Goal: Transaction & Acquisition: Purchase product/service

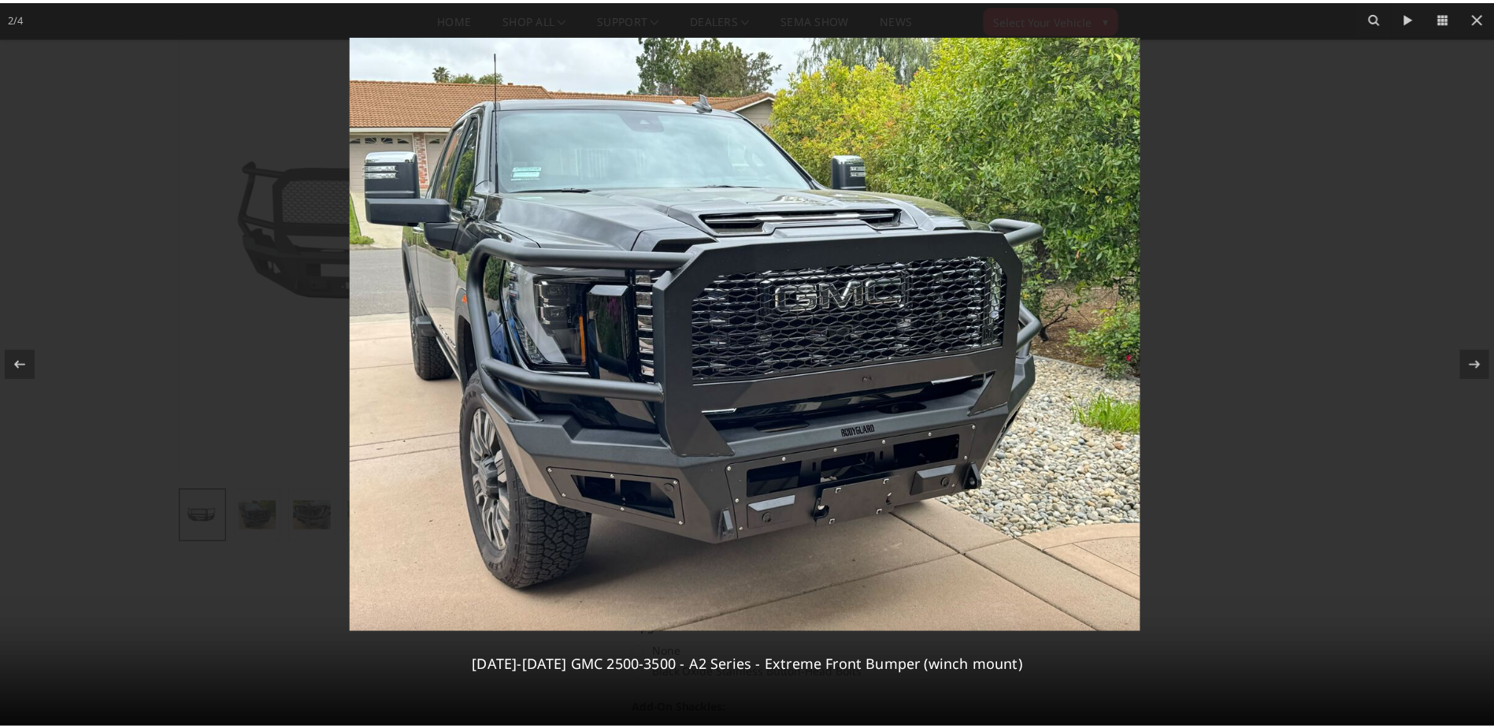
scroll to position [110, 0]
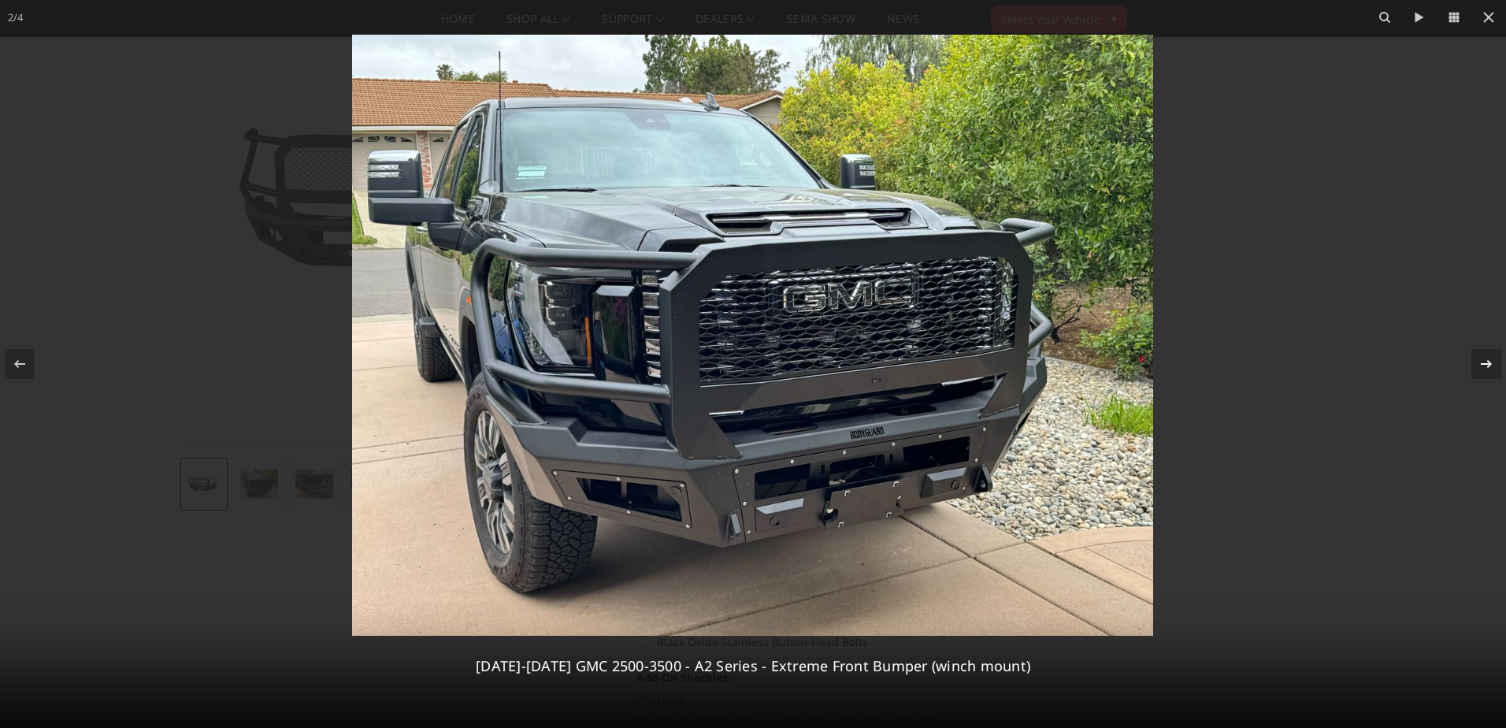
click at [1493, 366] on div at bounding box center [1486, 364] width 30 height 30
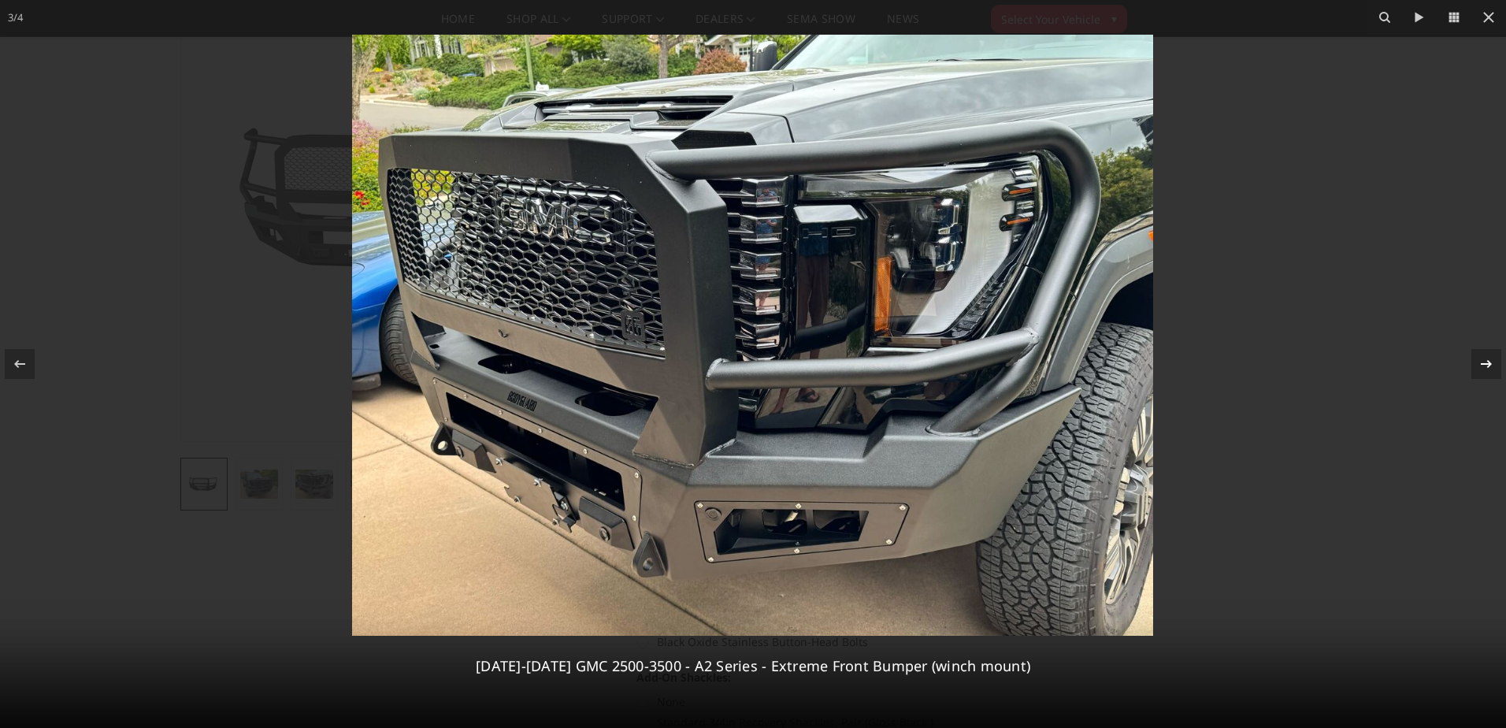
click at [1493, 366] on div at bounding box center [1486, 364] width 30 height 30
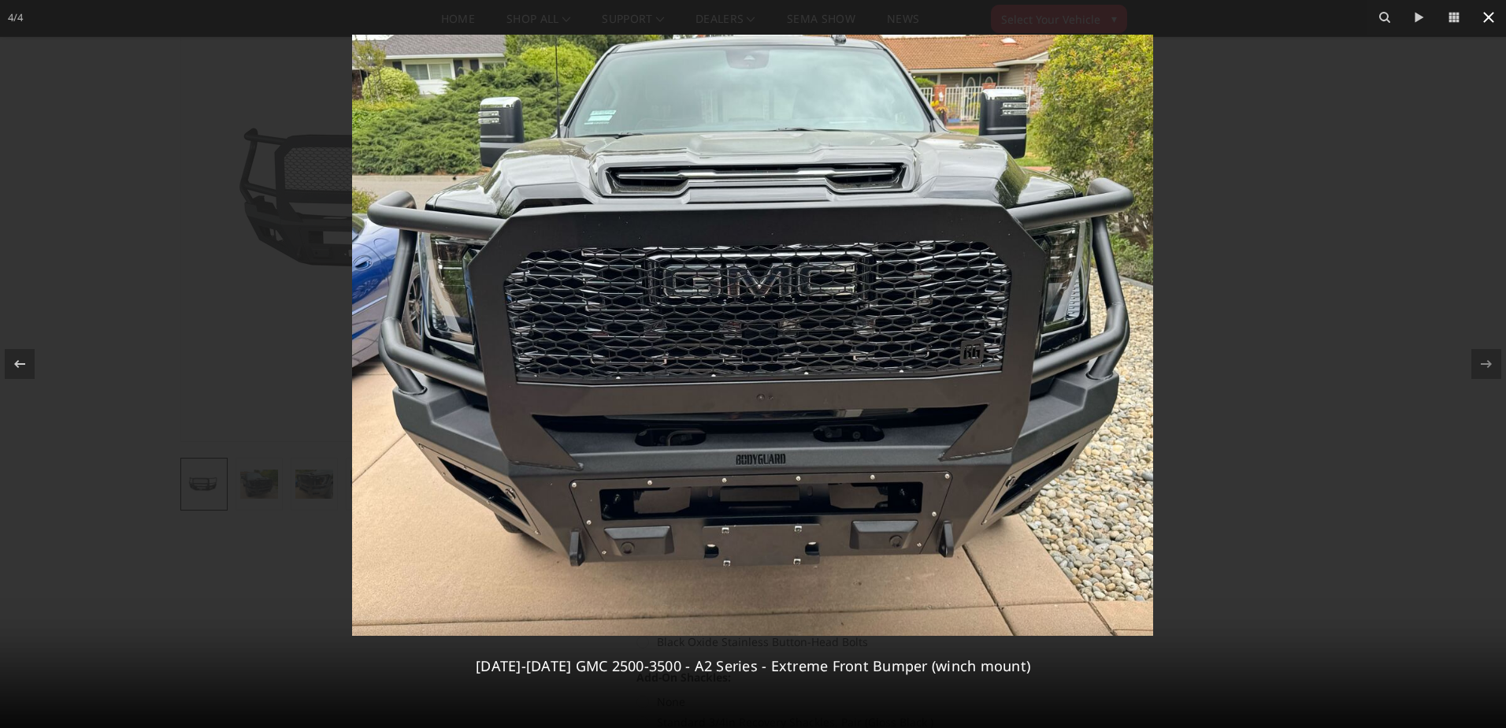
click at [1490, 13] on icon at bounding box center [1488, 17] width 19 height 19
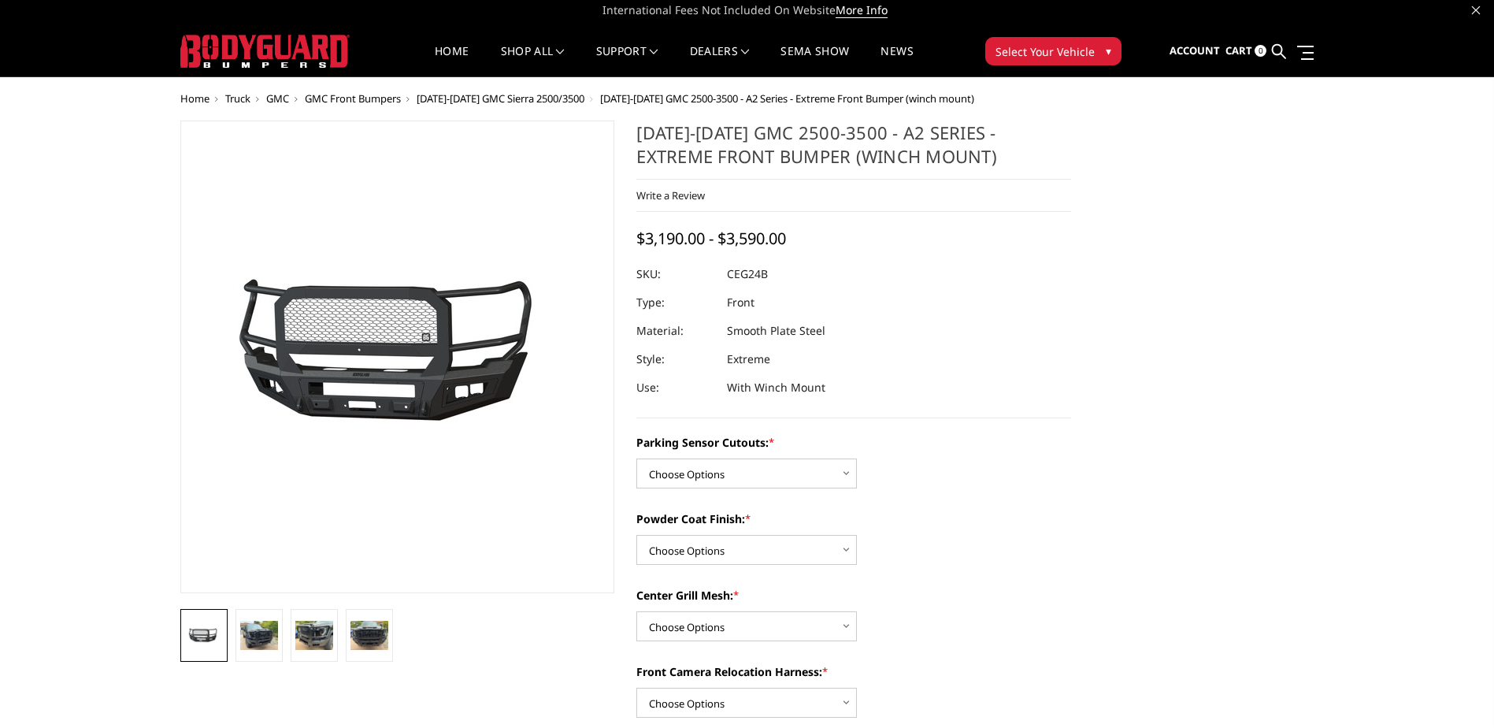
scroll to position [0, 0]
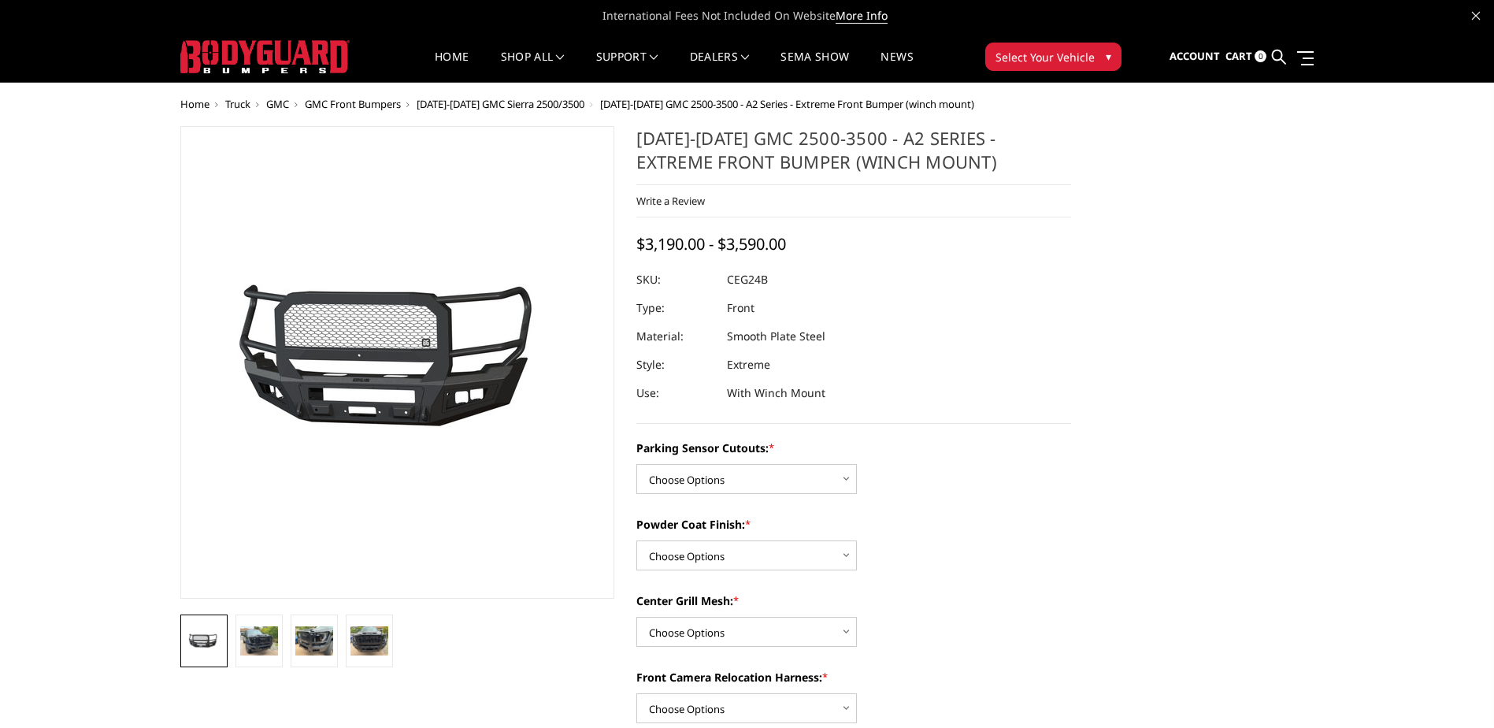
click at [554, 102] on span "[DATE]-[DATE] GMC Sierra 2500/3500" at bounding box center [501, 104] width 168 height 14
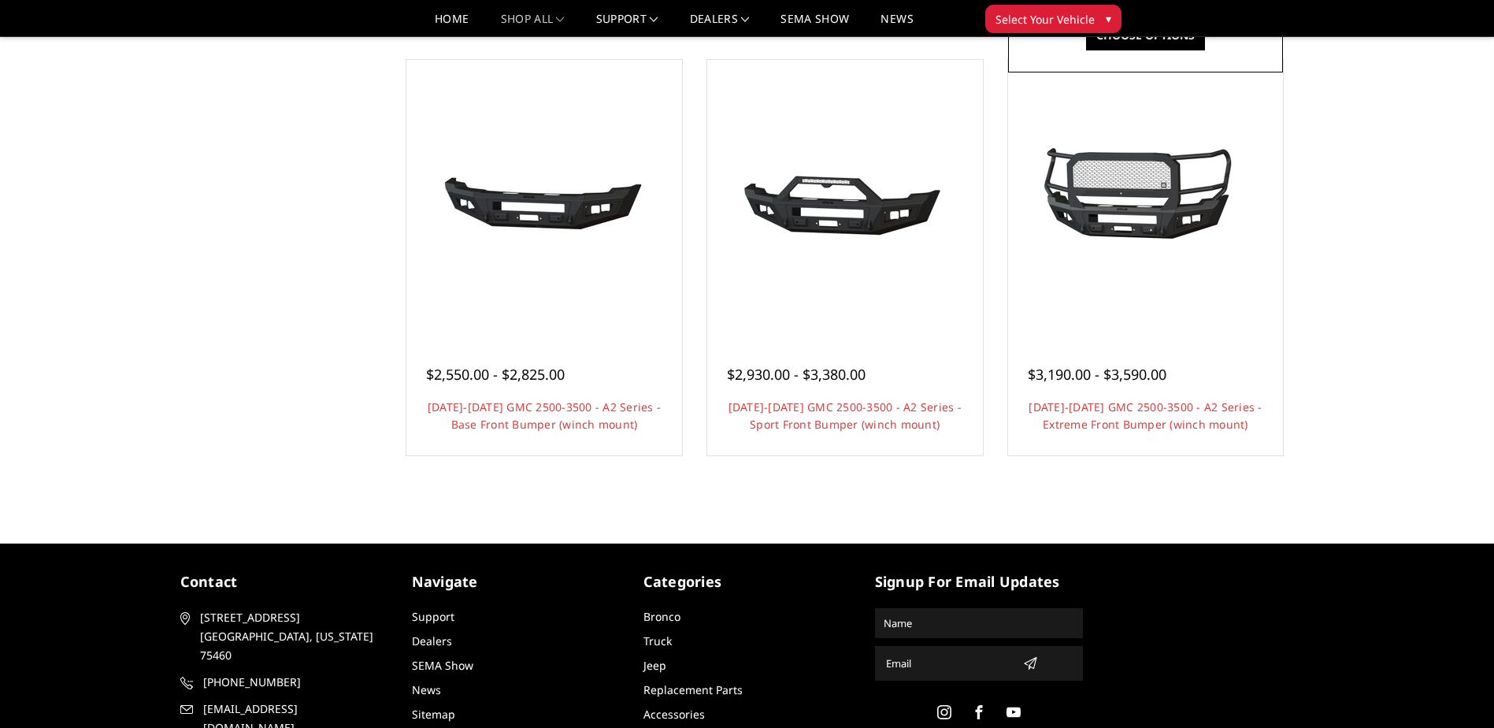
scroll to position [976, 0]
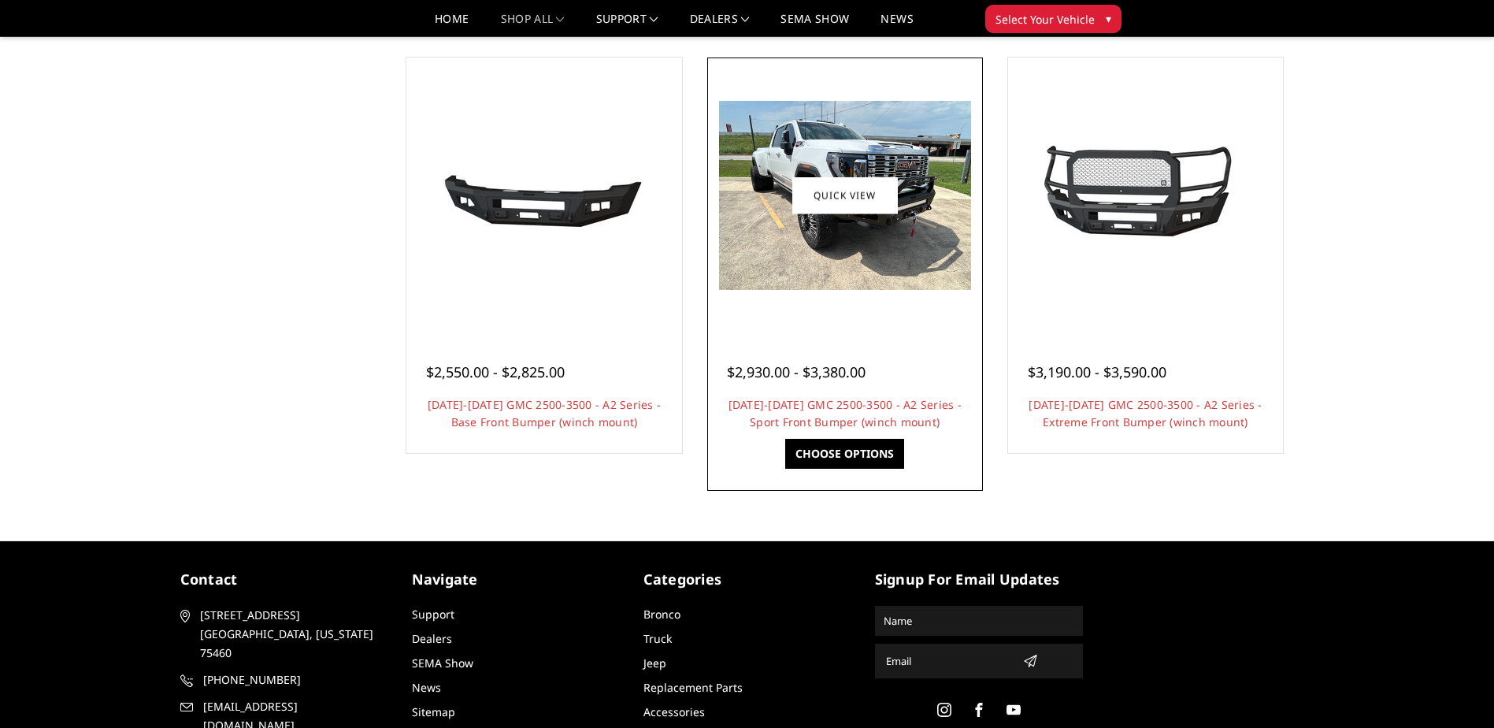
click at [814, 309] on div at bounding box center [845, 195] width 268 height 268
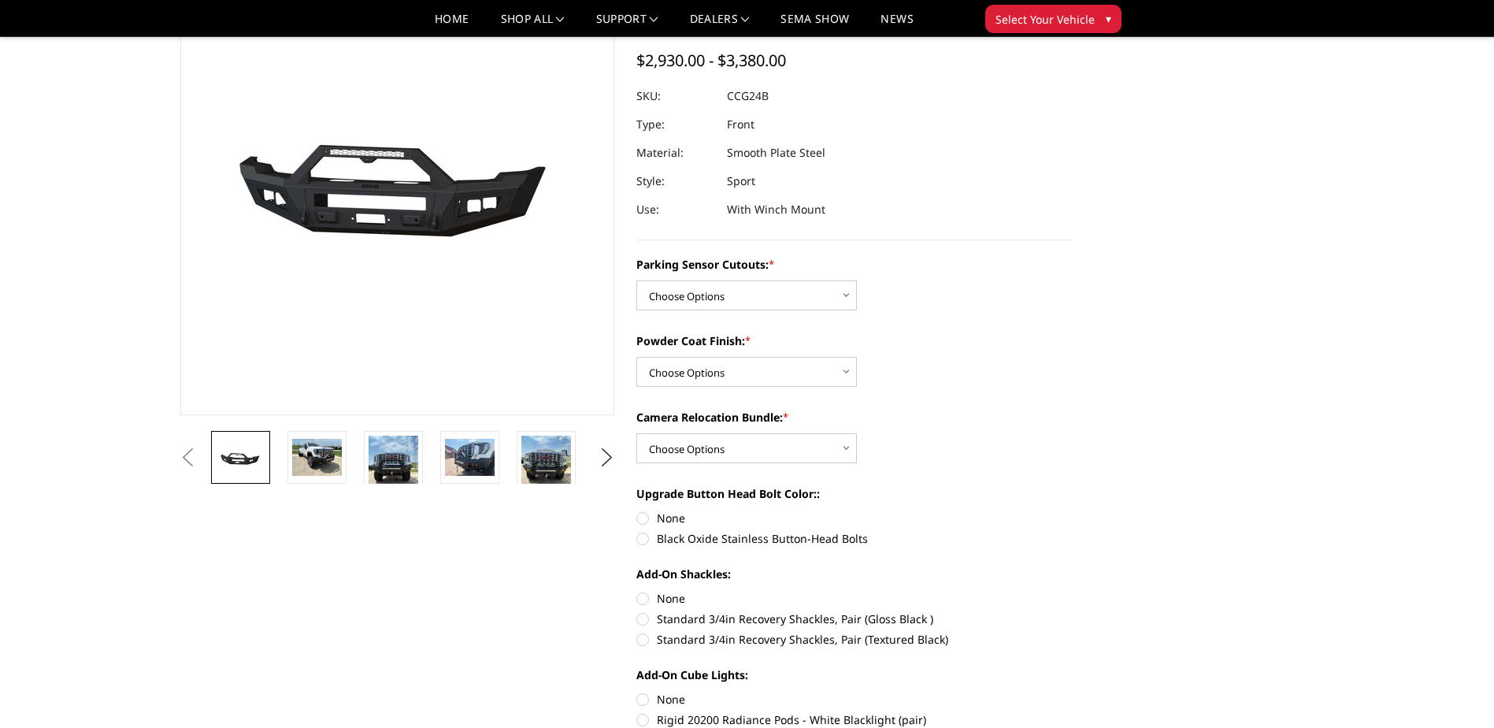
scroll to position [157, 0]
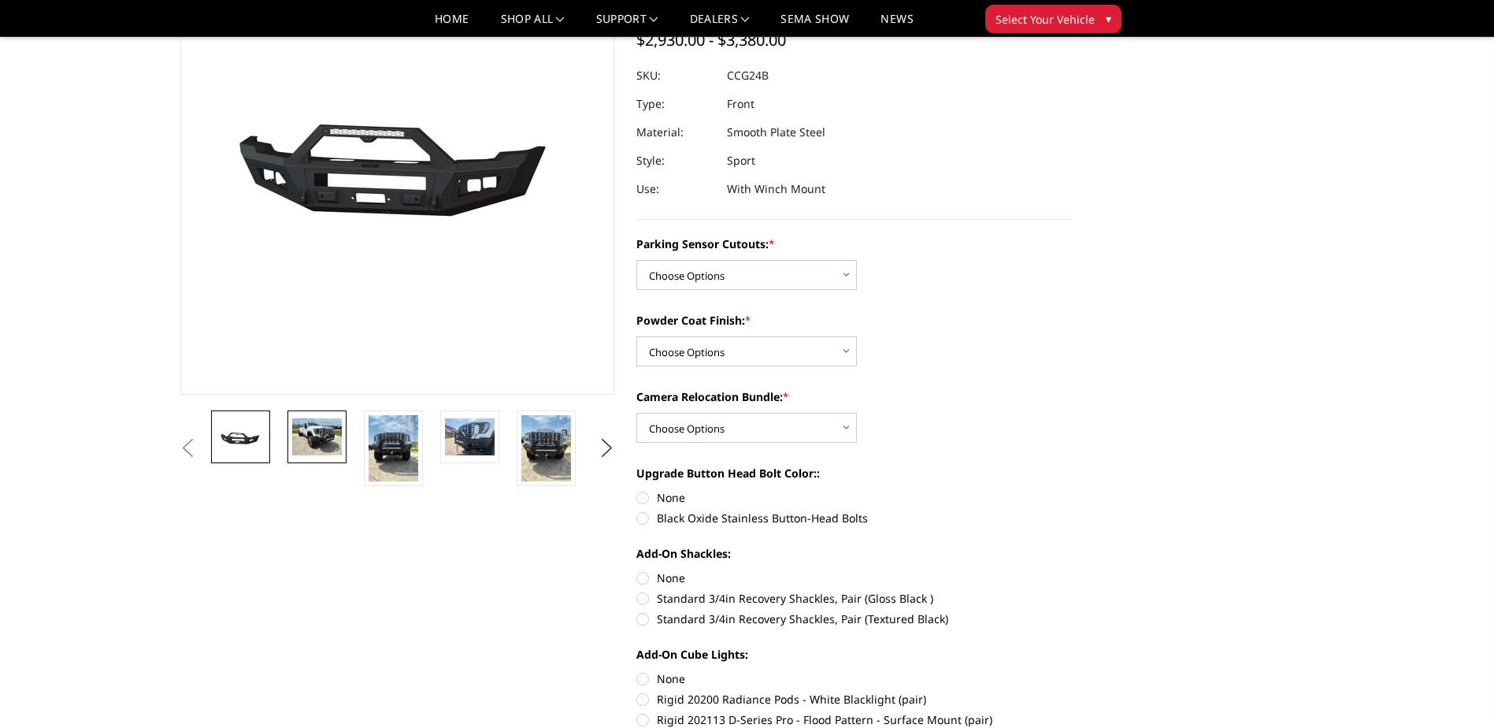
click at [298, 447] on img at bounding box center [317, 436] width 50 height 37
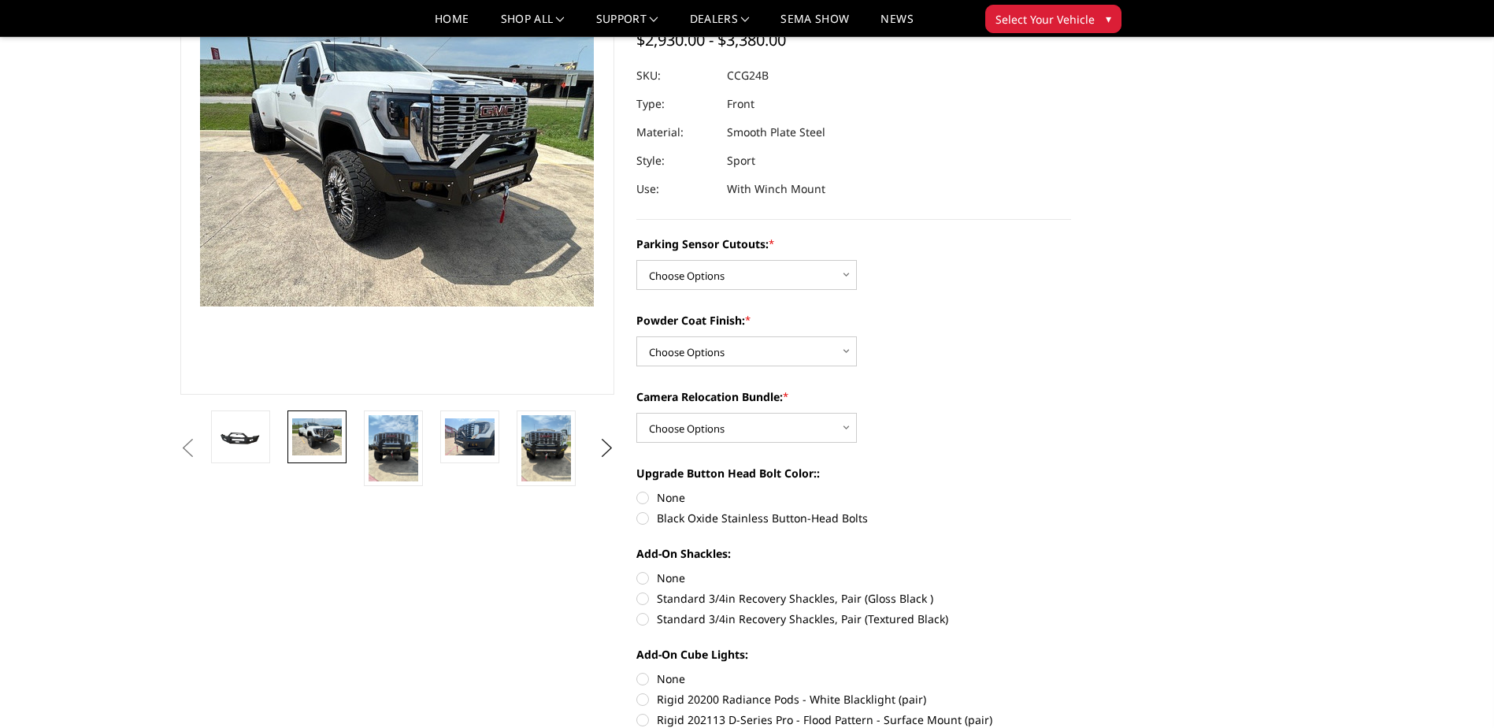
scroll to position [102, 0]
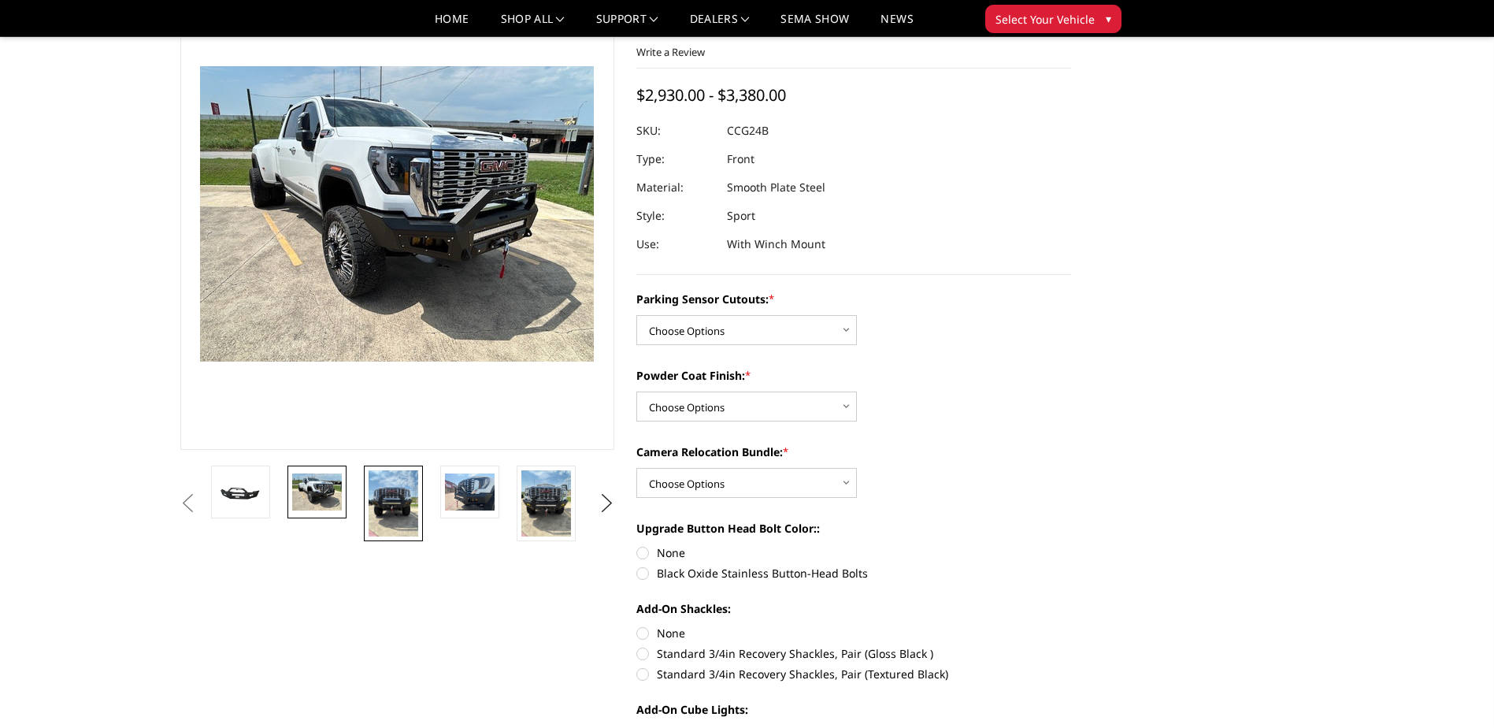
click at [409, 517] on img at bounding box center [394, 503] width 50 height 66
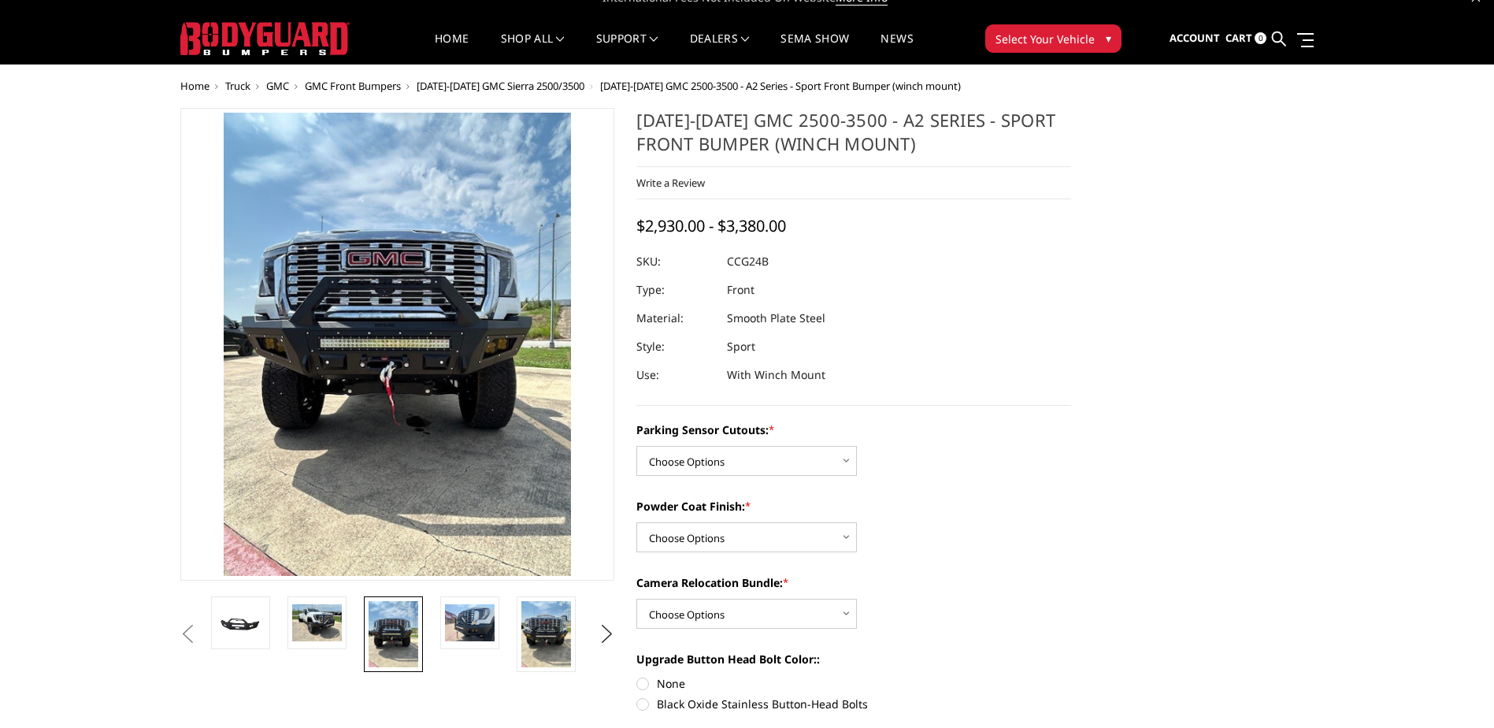
scroll to position [0, 0]
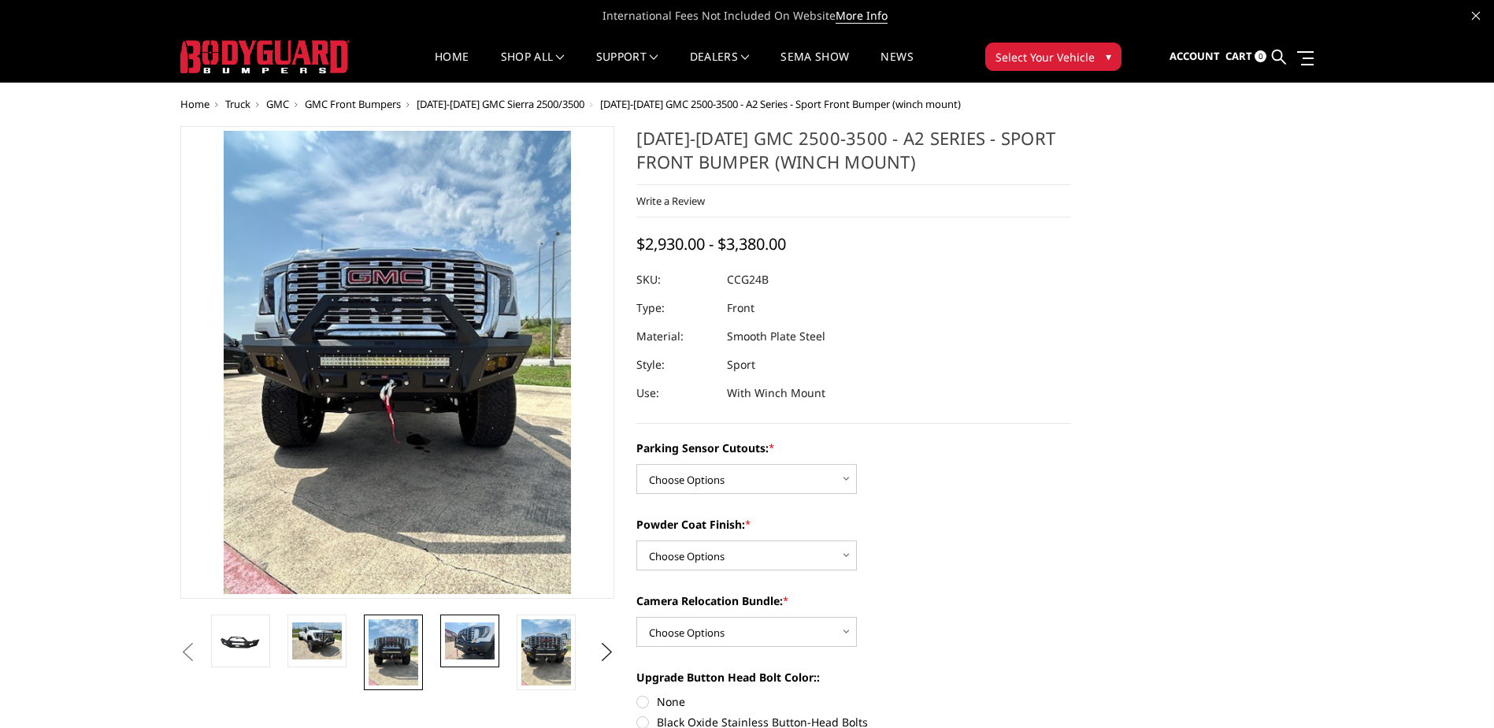
click at [446, 639] on img at bounding box center [470, 640] width 50 height 37
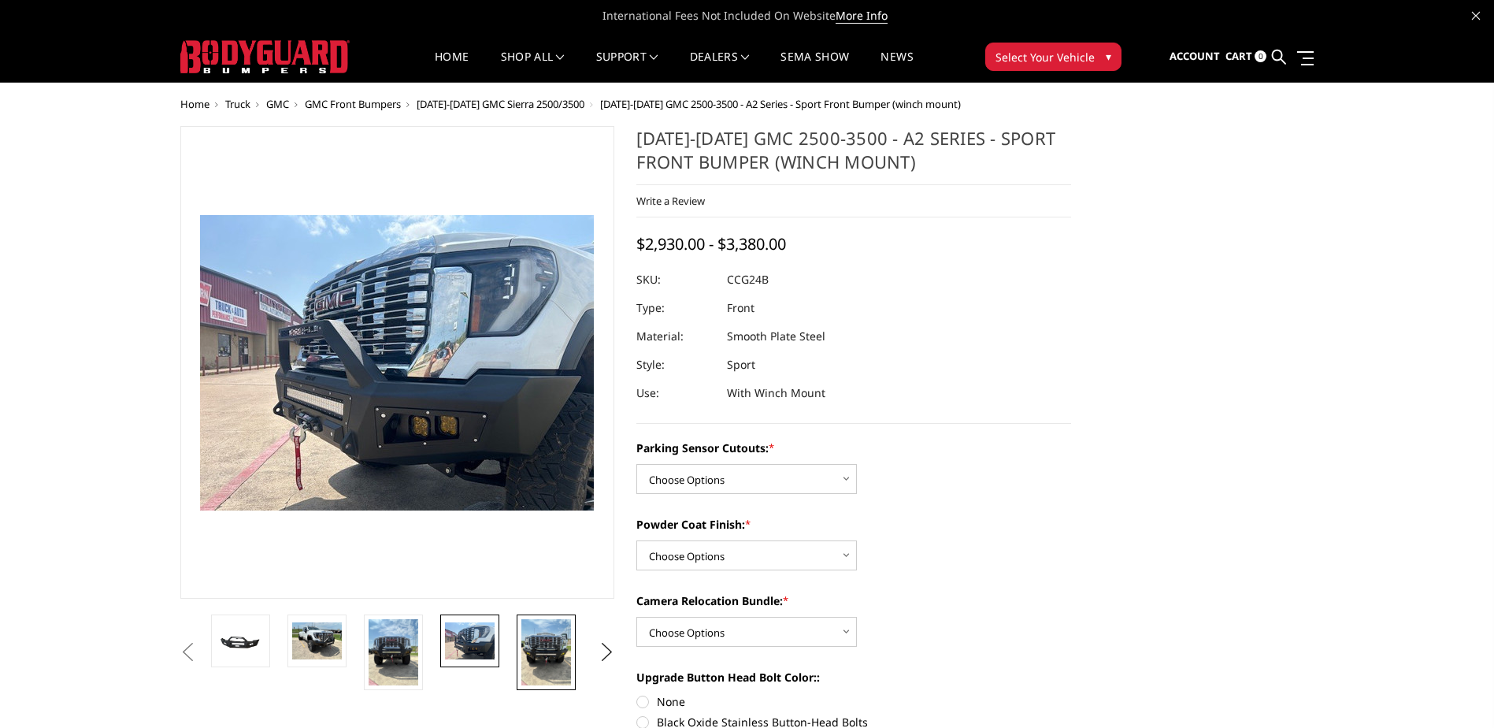
click at [540, 661] on img at bounding box center [546, 652] width 50 height 66
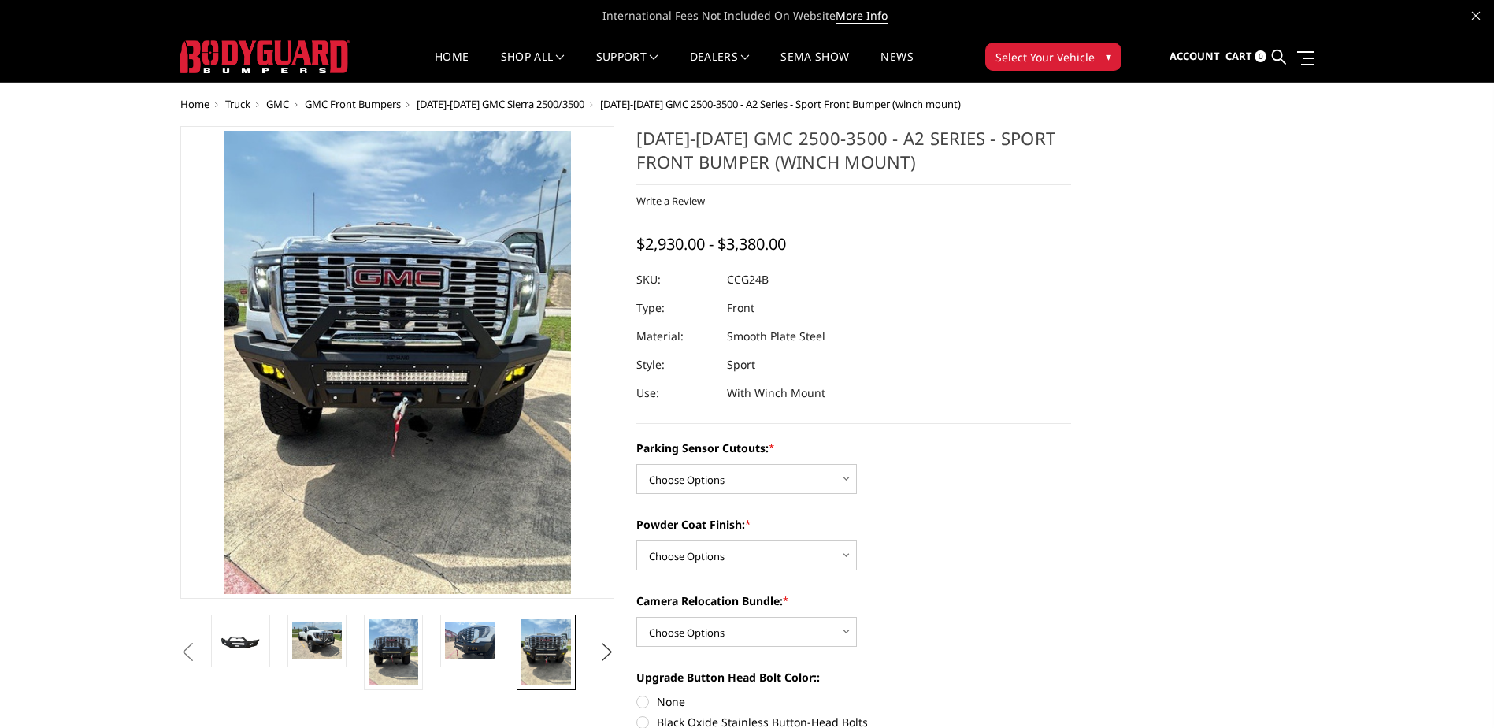
click at [600, 659] on button "Next" at bounding box center [607, 652] width 24 height 24
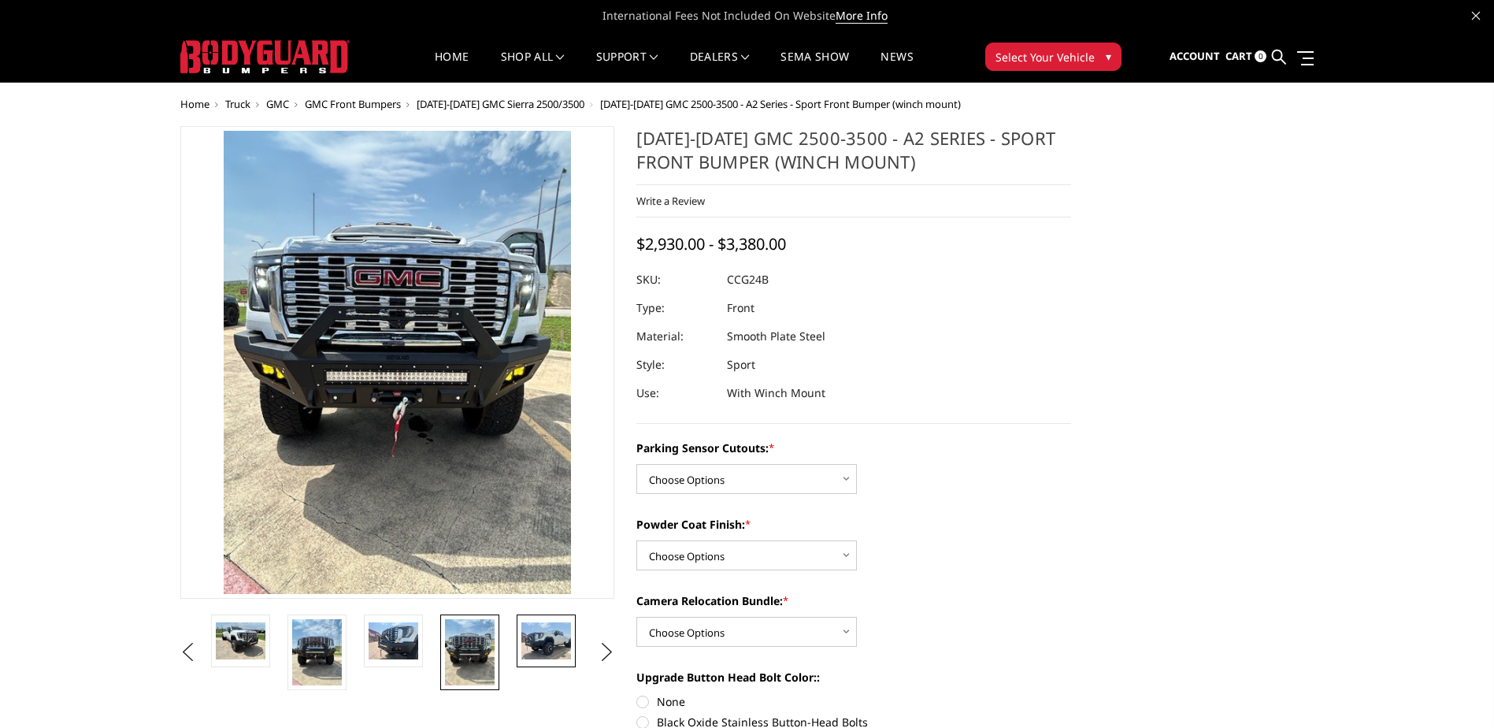
click at [547, 661] on link at bounding box center [546, 640] width 59 height 53
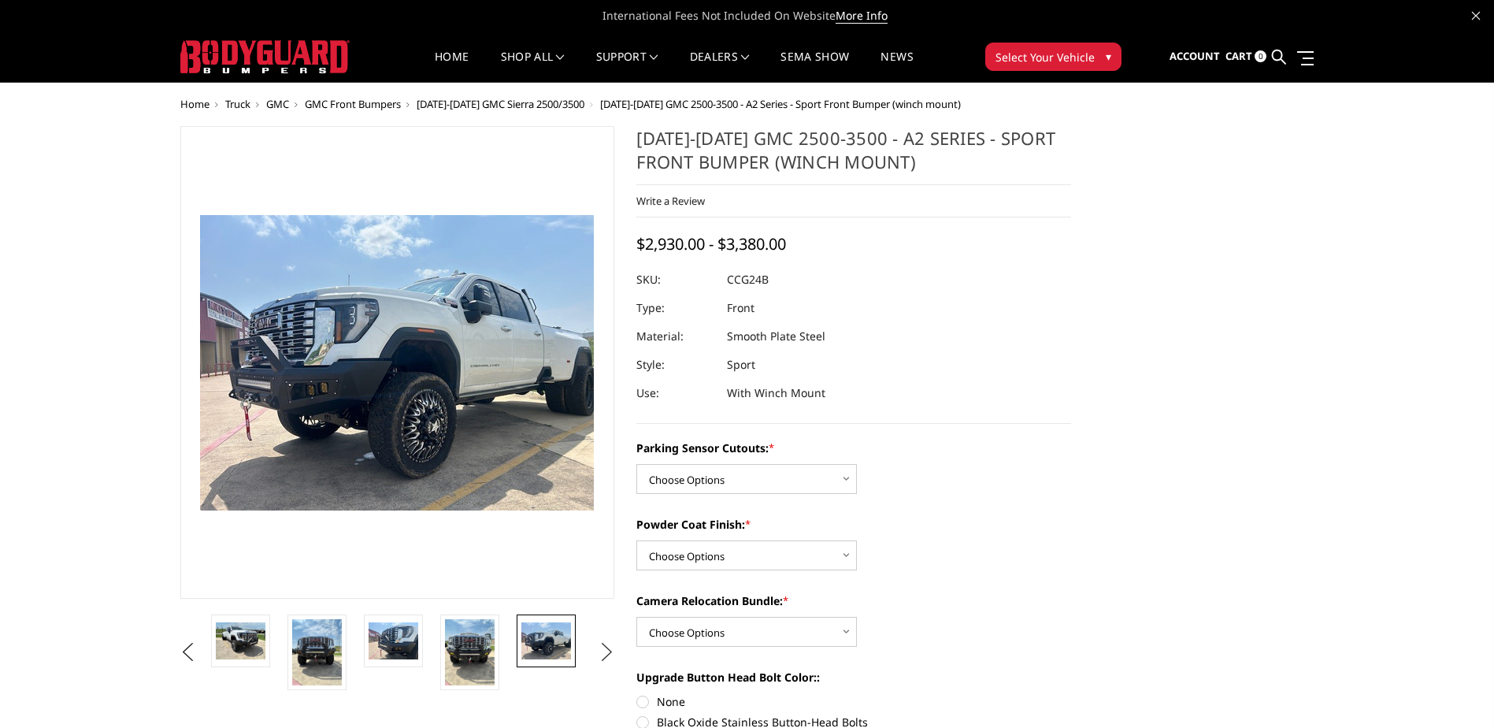
click at [600, 652] on button "Next" at bounding box center [607, 652] width 24 height 24
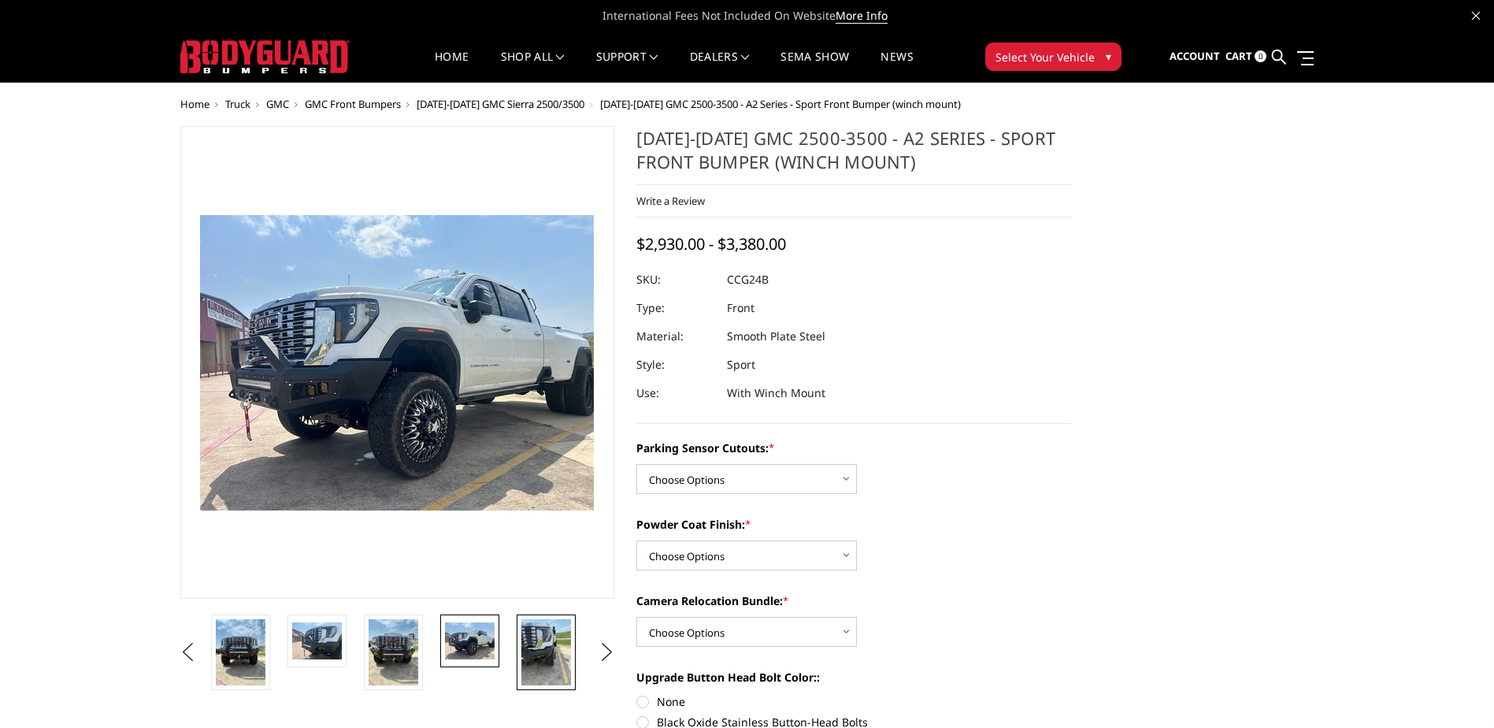
click at [534, 651] on img at bounding box center [546, 652] width 50 height 66
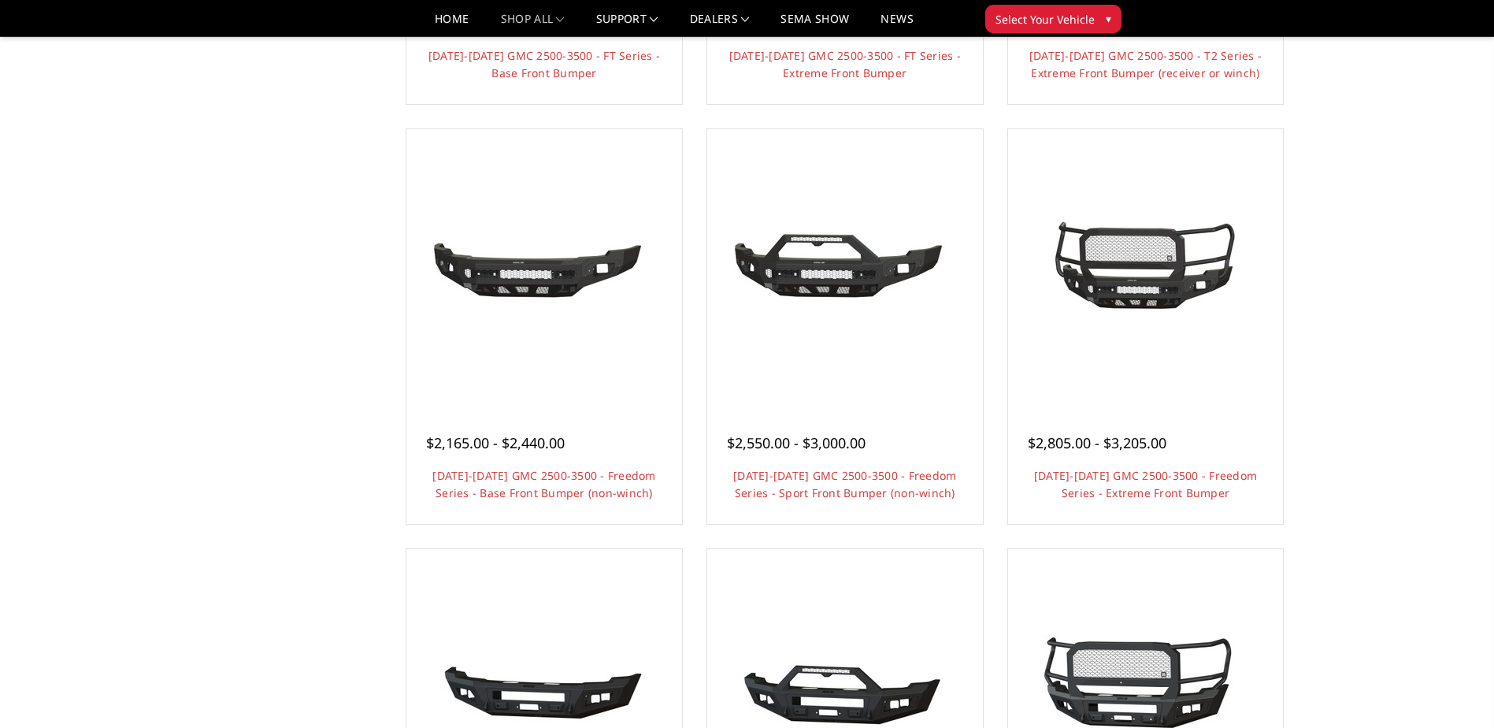
scroll to position [472, 0]
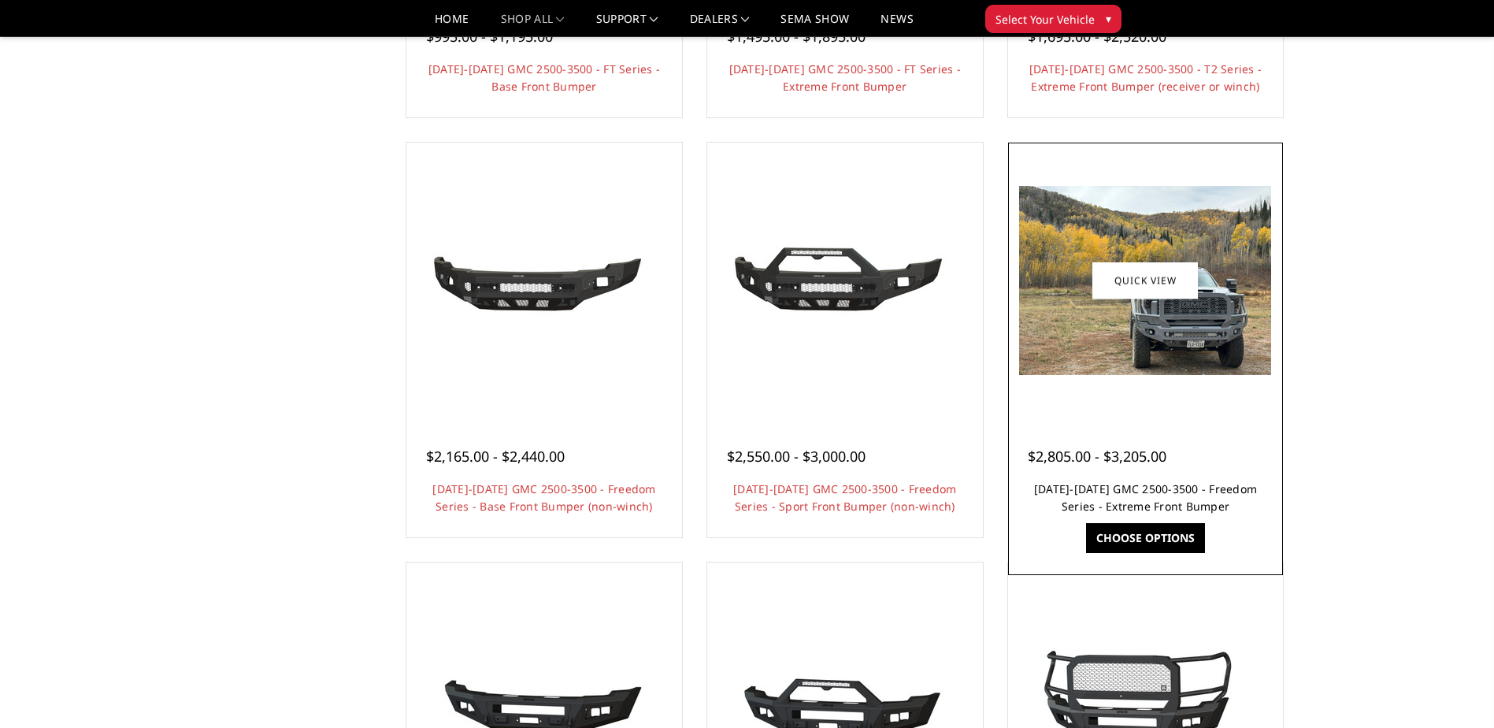
click at [1148, 483] on link "[DATE]-[DATE] GMC 2500-3500 - Freedom Series - Extreme Front Bumper" at bounding box center [1145, 497] width 223 height 32
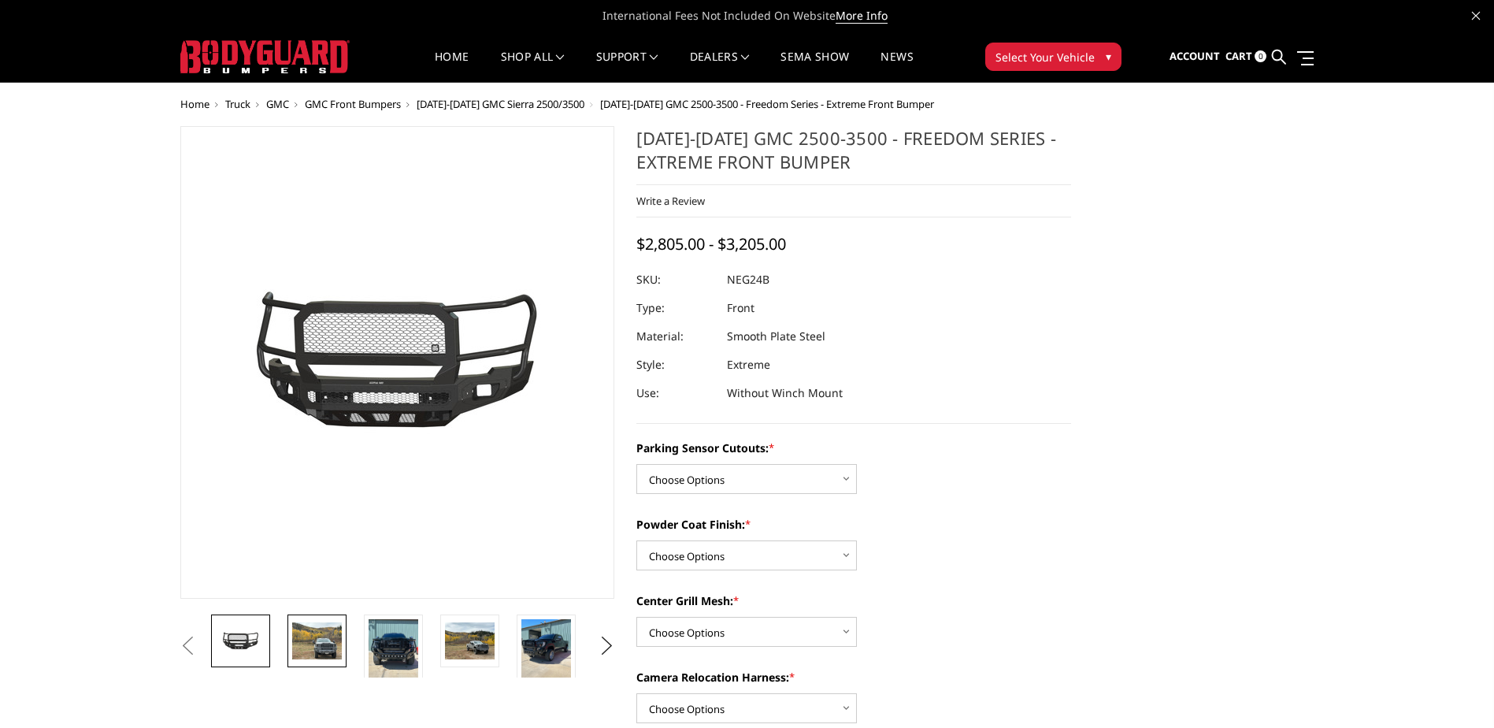
click at [295, 657] on img at bounding box center [317, 640] width 50 height 37
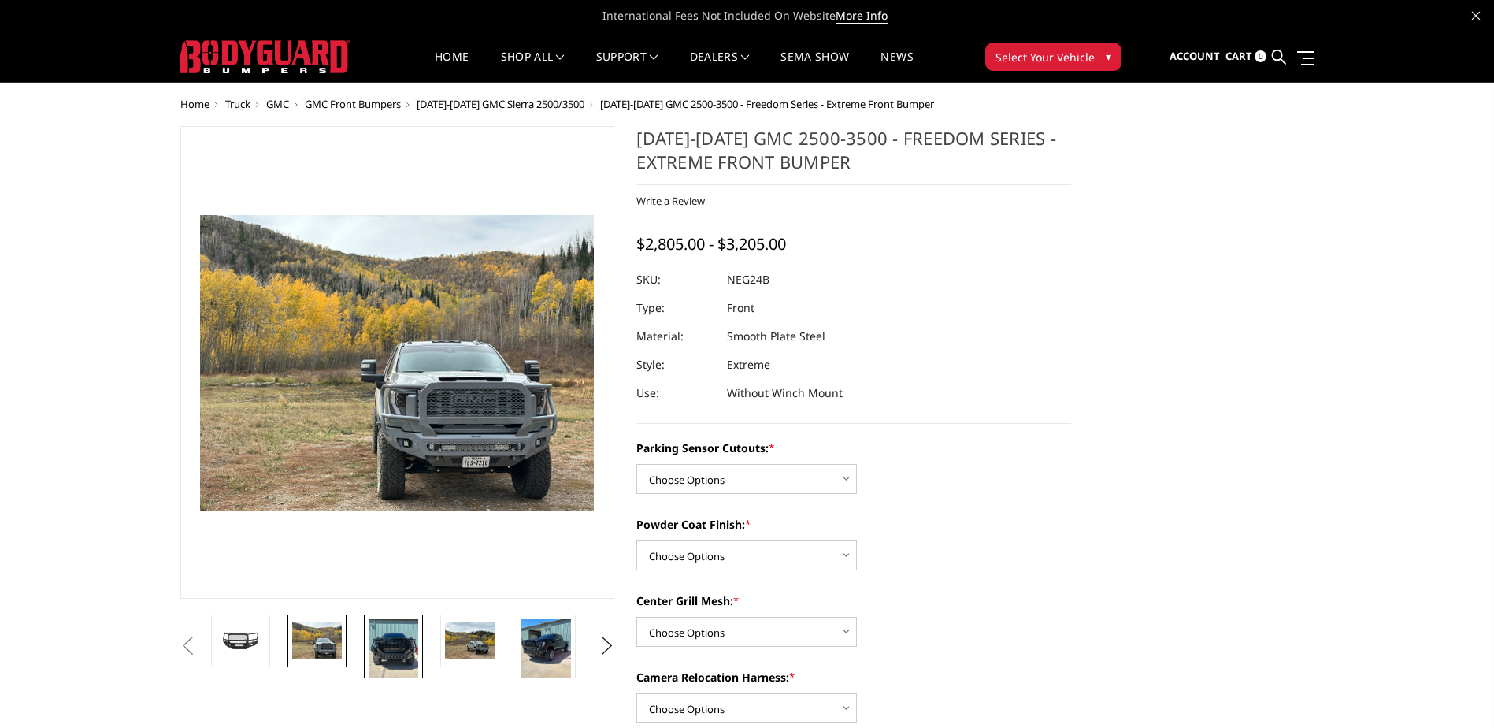
click at [376, 660] on img at bounding box center [394, 652] width 50 height 66
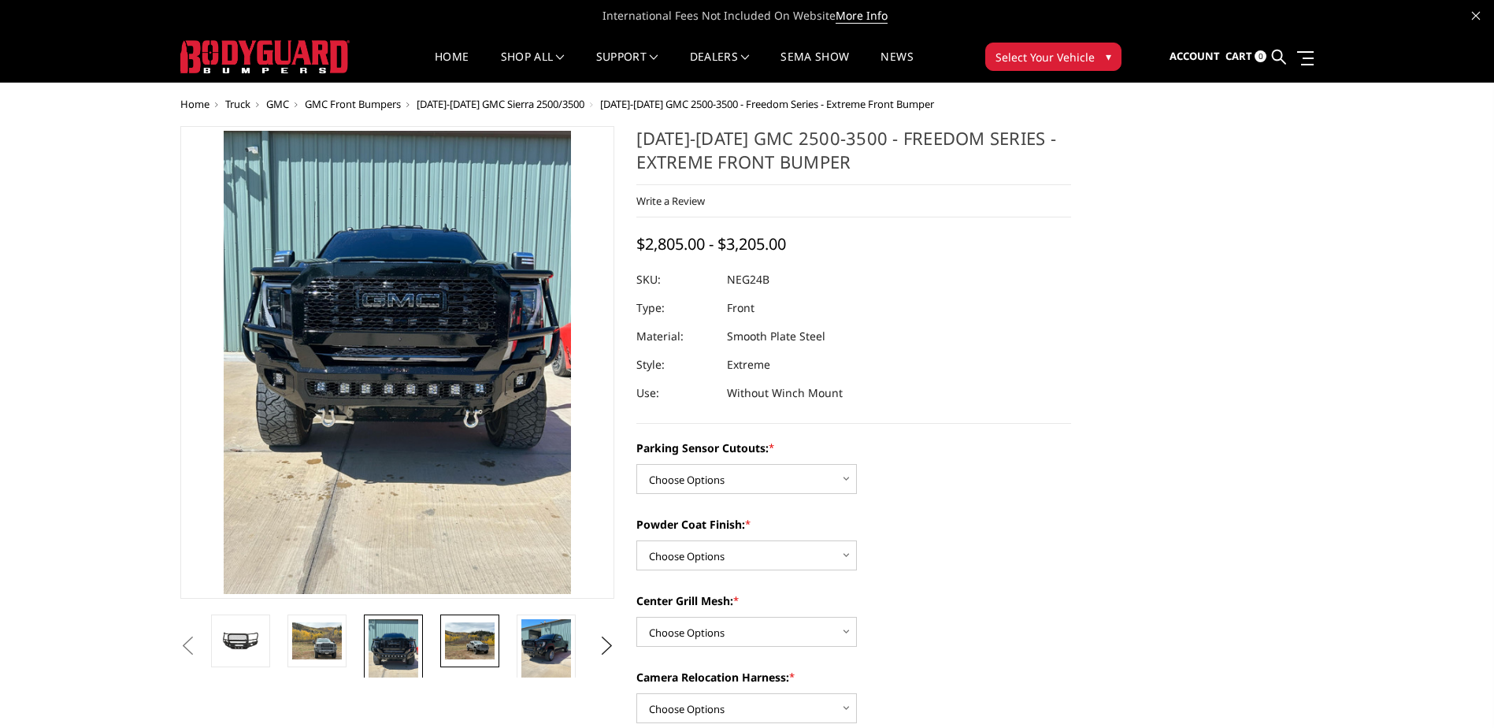
click at [453, 647] on img at bounding box center [470, 640] width 50 height 37
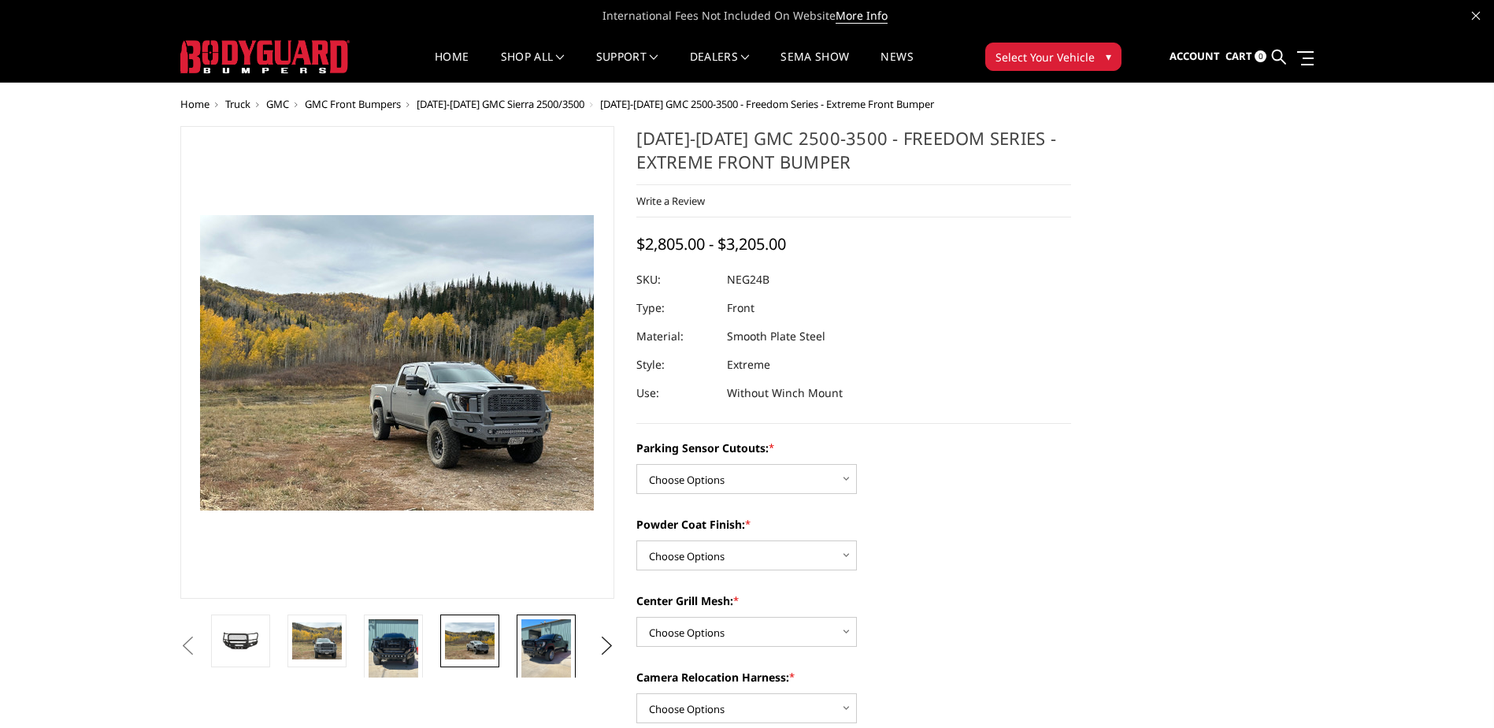
click at [542, 635] on img at bounding box center [546, 652] width 50 height 66
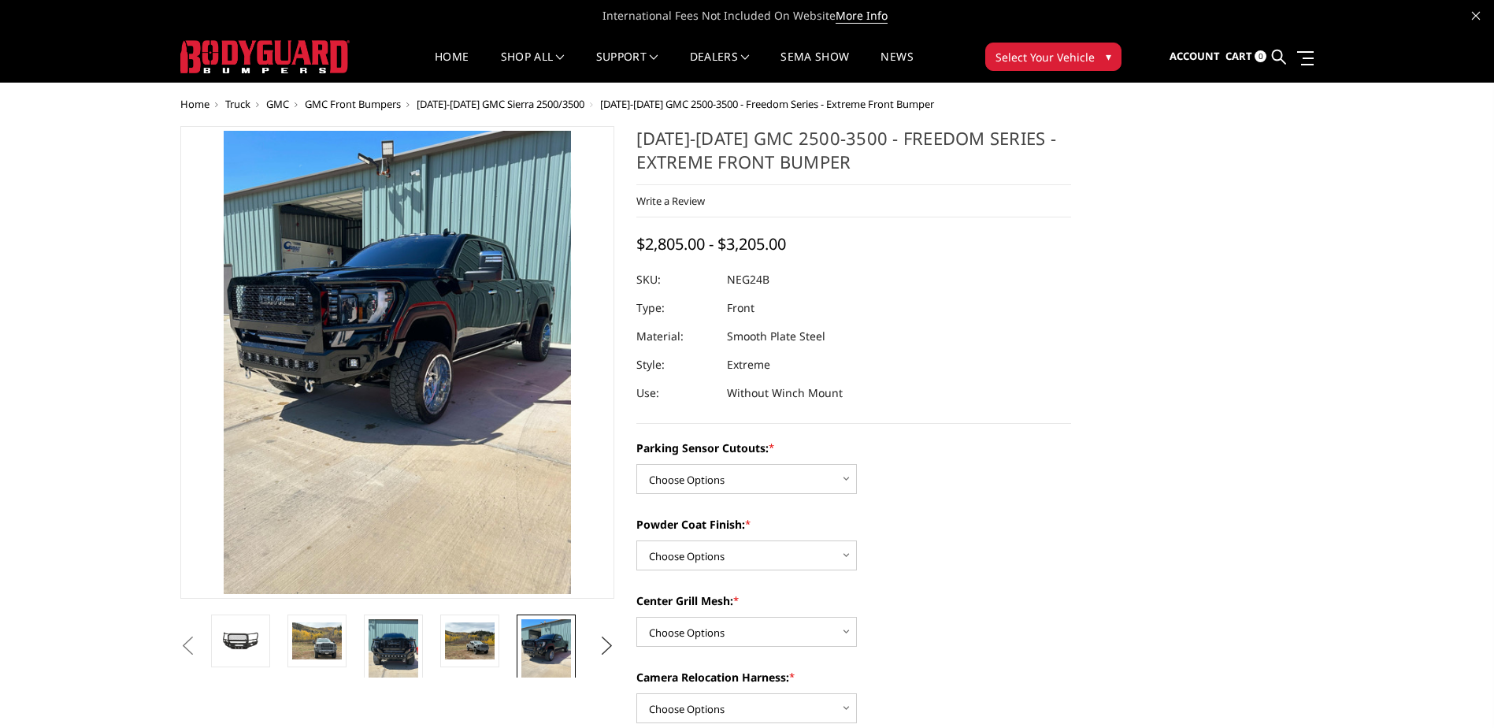
click at [595, 650] on button "Next" at bounding box center [607, 646] width 24 height 24
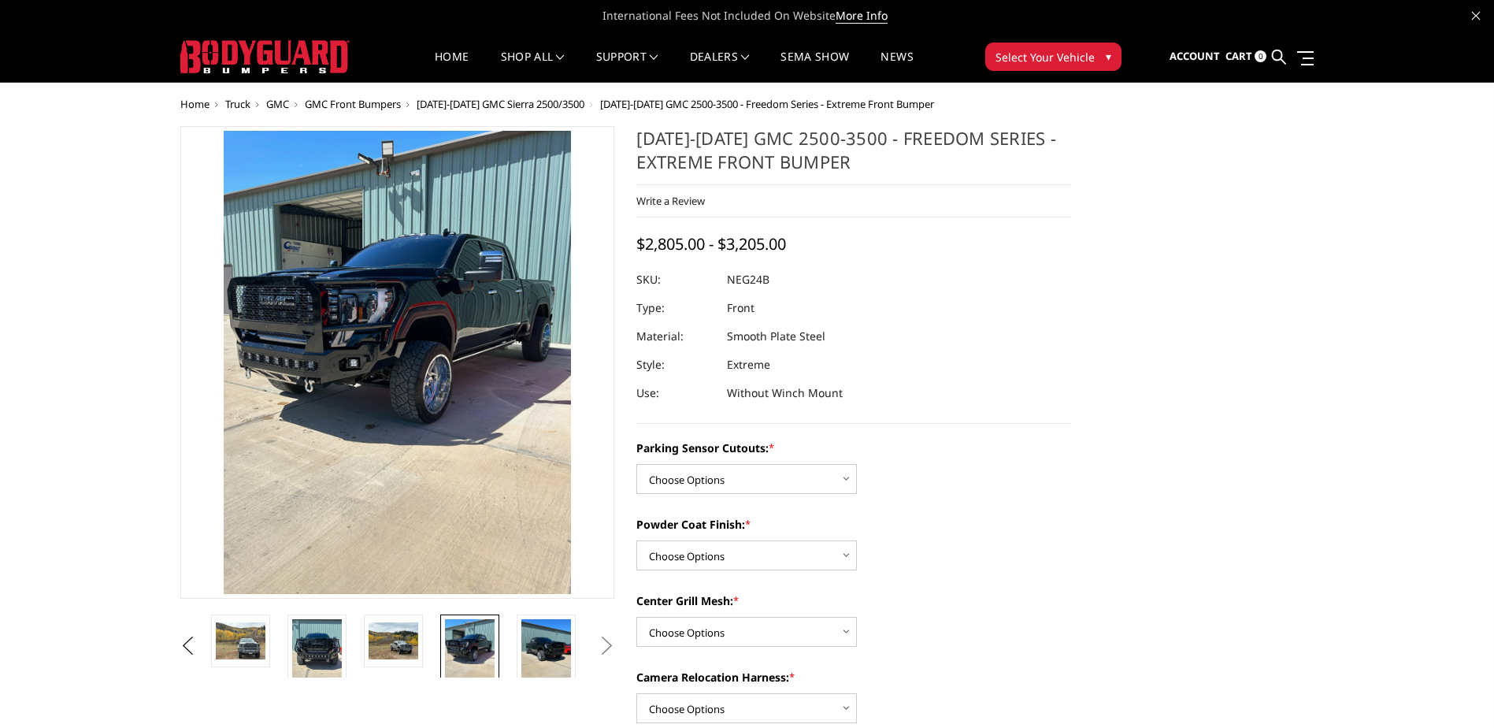
click at [597, 650] on button "Next" at bounding box center [607, 646] width 24 height 24
click at [554, 649] on img at bounding box center [546, 652] width 50 height 66
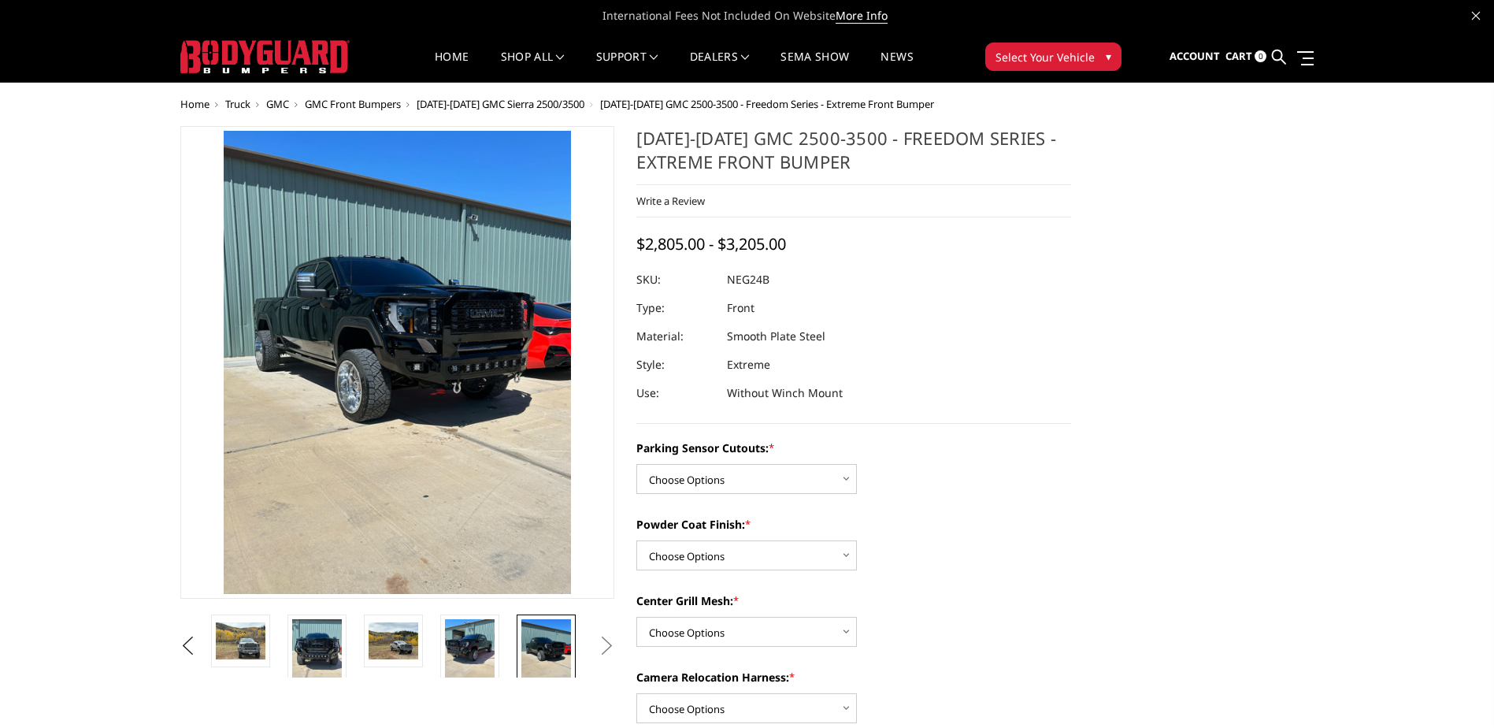
click at [608, 652] on button "Next" at bounding box center [607, 646] width 24 height 24
click at [732, 484] on select "Choose Options No - Without Parking Sensor Cutouts Yes - With Parking Sensor Cu…" at bounding box center [746, 479] width 220 height 30
select select "2874"
click at [636, 464] on select "Choose Options No - Without Parking Sensor Cutouts Yes - With Parking Sensor Cu…" at bounding box center [746, 479] width 220 height 30
click at [737, 553] on select "Choose Options Bare Metal Texture Black Powder Coat" at bounding box center [746, 555] width 220 height 30
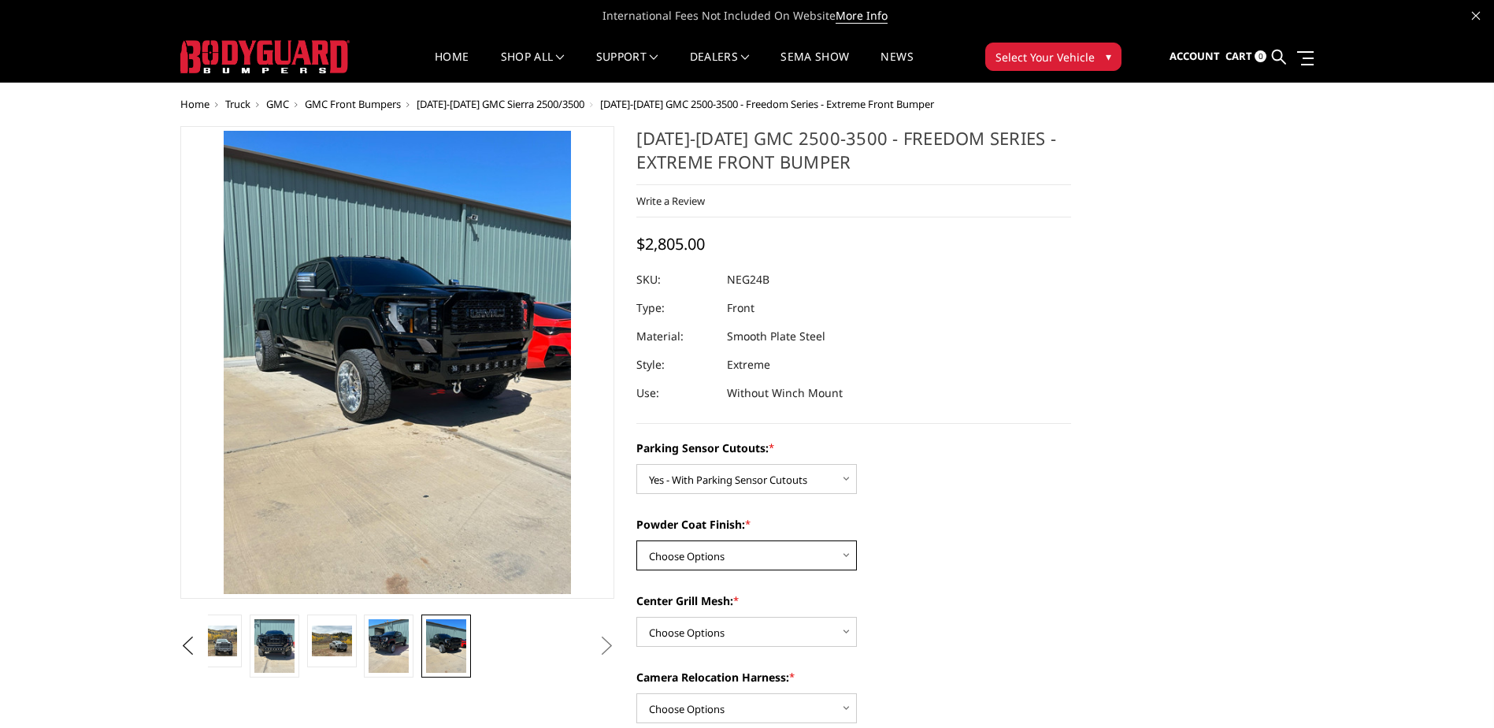
select select "2876"
click at [636, 540] on select "Choose Options Bare Metal Texture Black Powder Coat" at bounding box center [746, 555] width 220 height 30
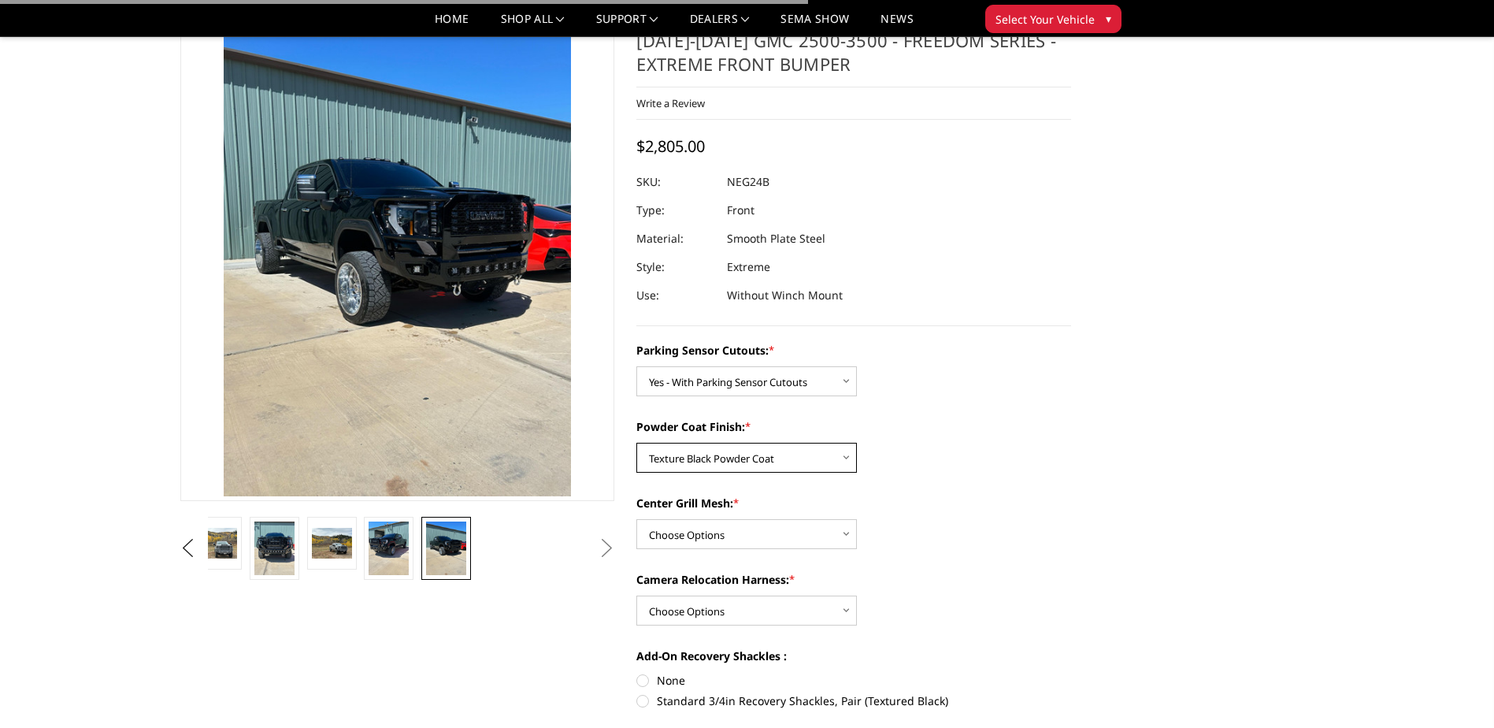
scroll to position [79, 0]
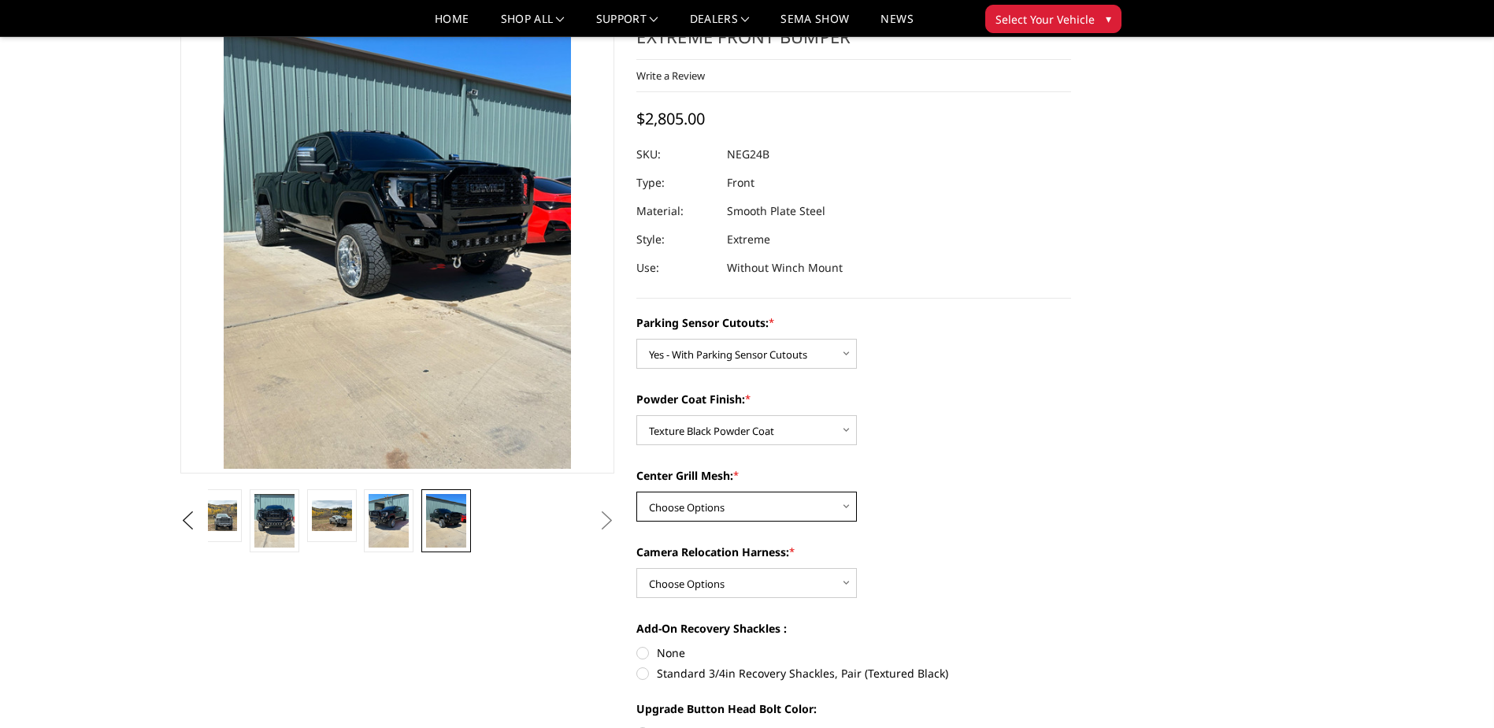
click at [739, 497] on select "Choose Options WITH Expanded Metal in Center Grill WITHOUT Expanded Metal in Ce…" at bounding box center [746, 506] width 220 height 30
select select "2877"
click at [636, 491] on select "Choose Options WITH Expanded Metal in Center Grill WITHOUT Expanded Metal in Ce…" at bounding box center [746, 506] width 220 height 30
click at [754, 583] on select "Choose Options WITH Camera Relocation Harness WITHOUT Camera Relocation Harness" at bounding box center [746, 583] width 220 height 30
select select "2879"
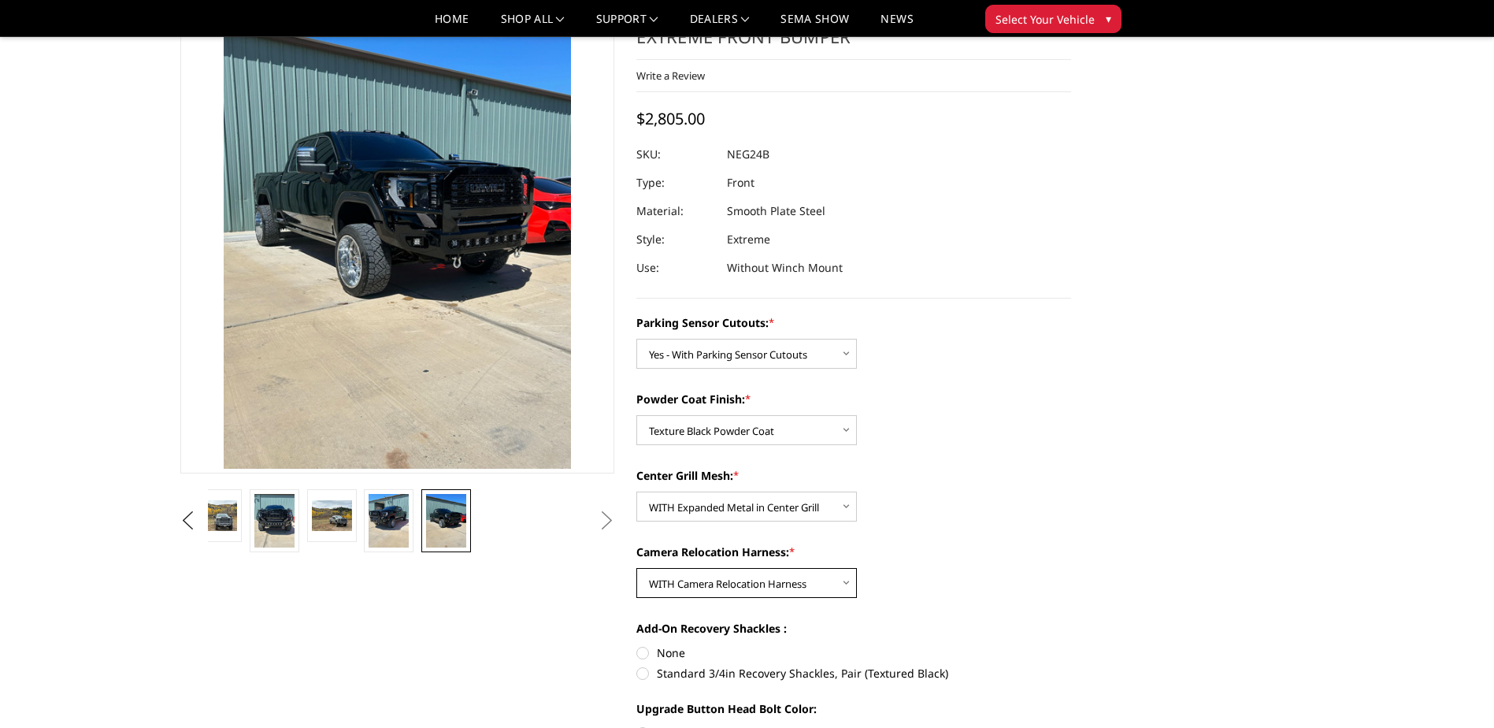
click at [636, 568] on select "Choose Options WITH Camera Relocation Harness WITHOUT Camera Relocation Harness" at bounding box center [746, 583] width 220 height 30
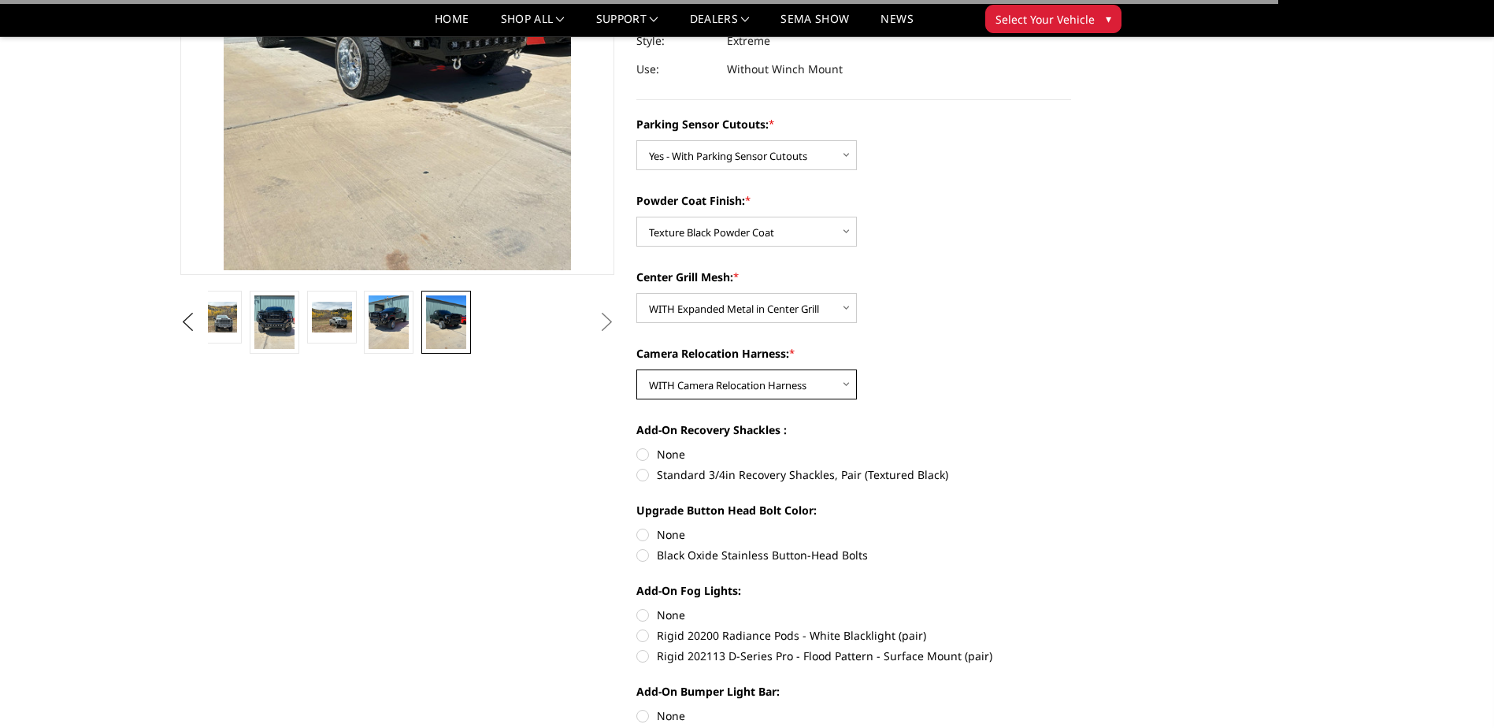
scroll to position [315, 0]
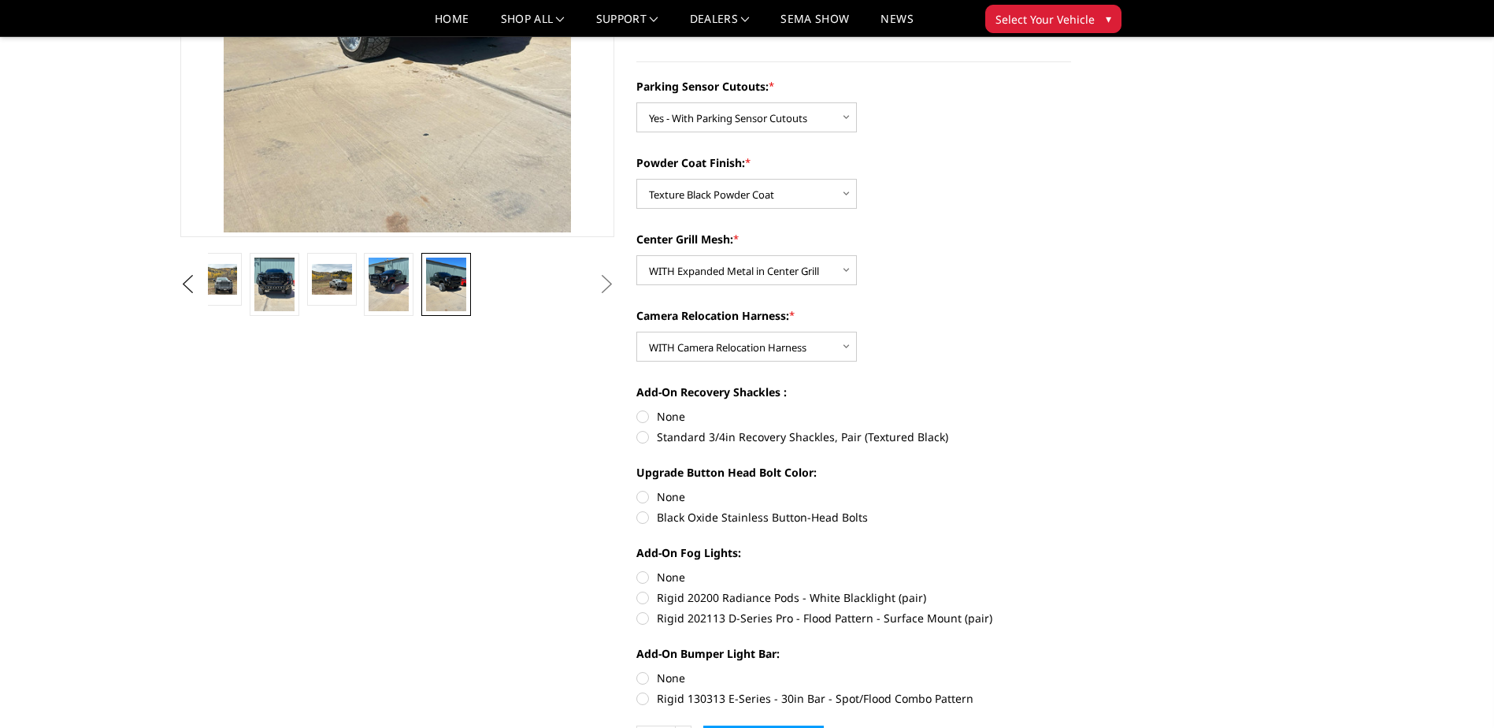
click at [647, 413] on label "None" at bounding box center [853, 416] width 435 height 17
click at [637, 409] on input "None" at bounding box center [636, 408] width 1 height 1
radio input "true"
click at [643, 515] on label "Black Oxide Stainless Button-Head Bolts" at bounding box center [853, 517] width 435 height 17
click at [1071, 489] on input "Black Oxide Stainless Button-Head Bolts" at bounding box center [1071, 488] width 1 height 1
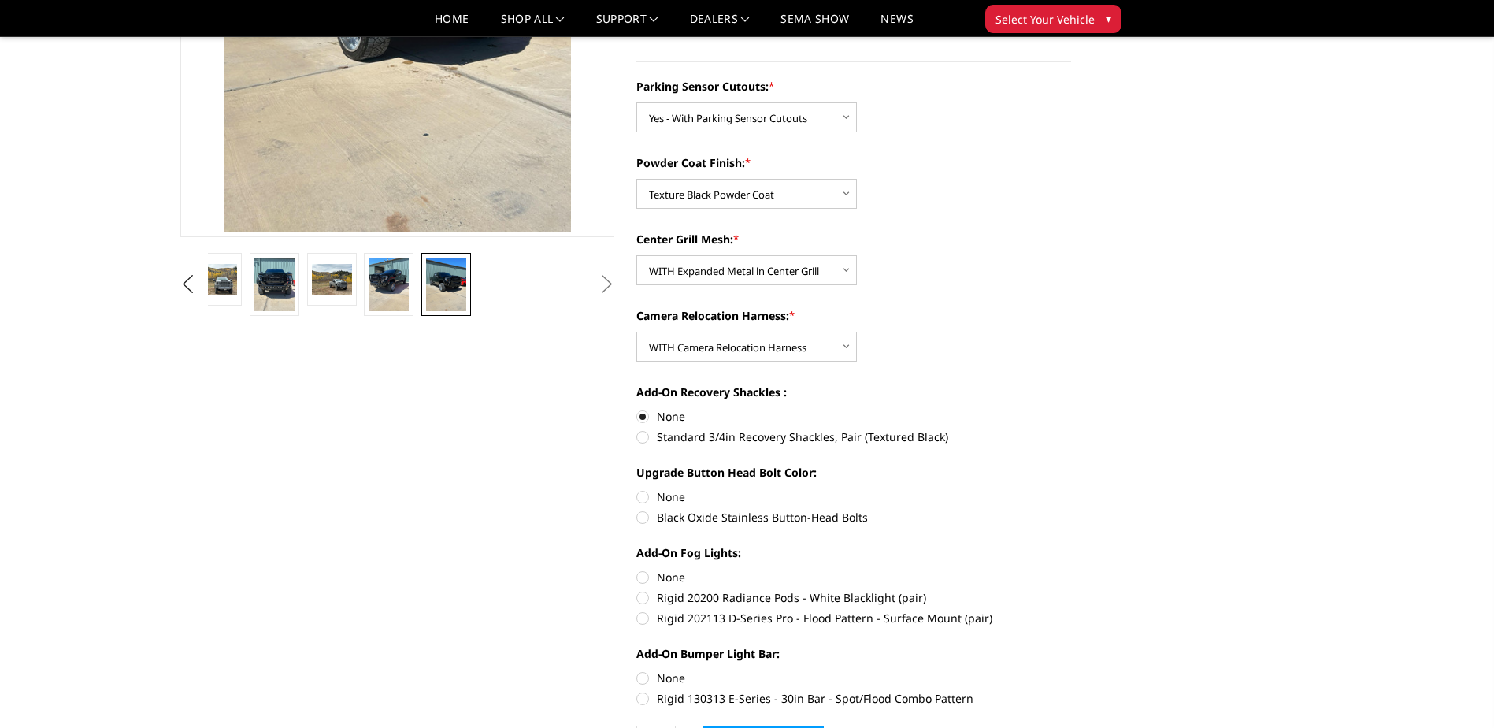
radio input "true"
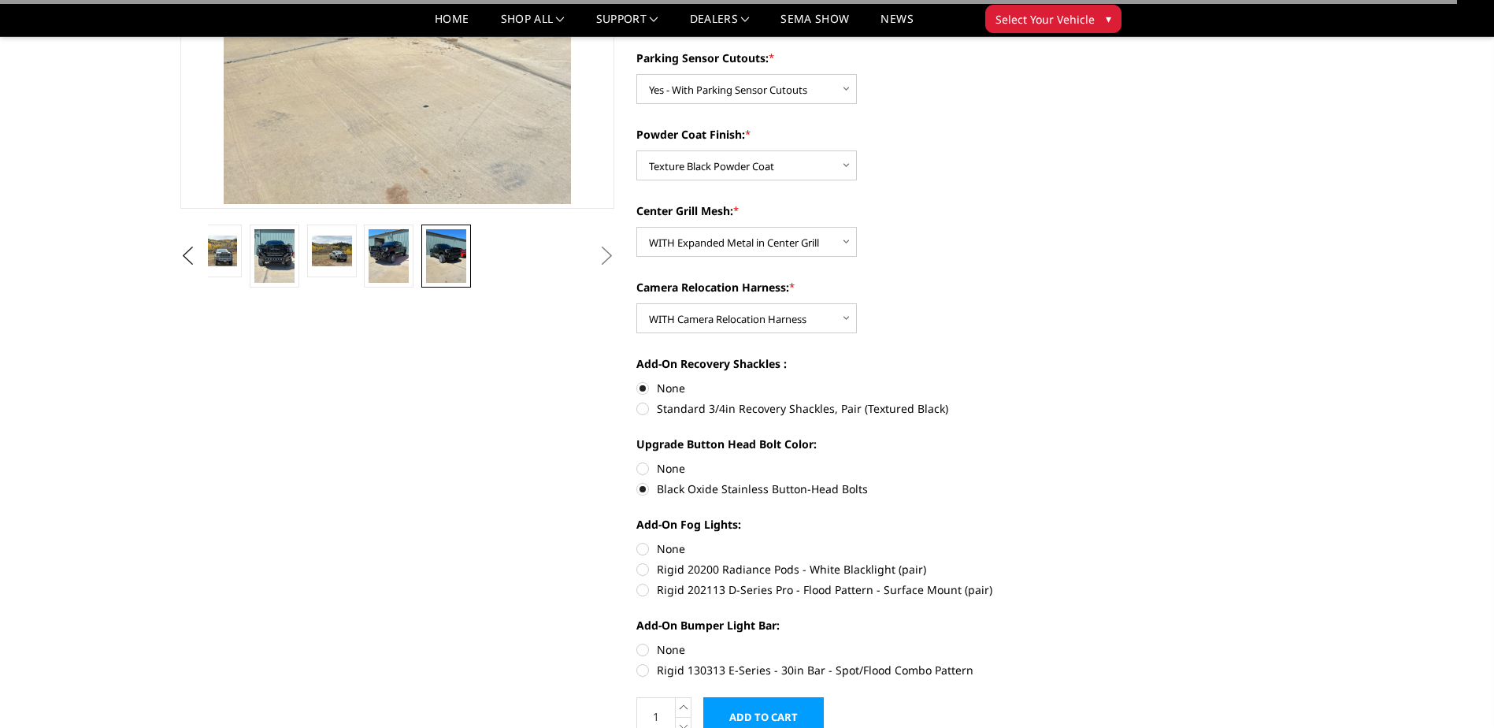
scroll to position [394, 0]
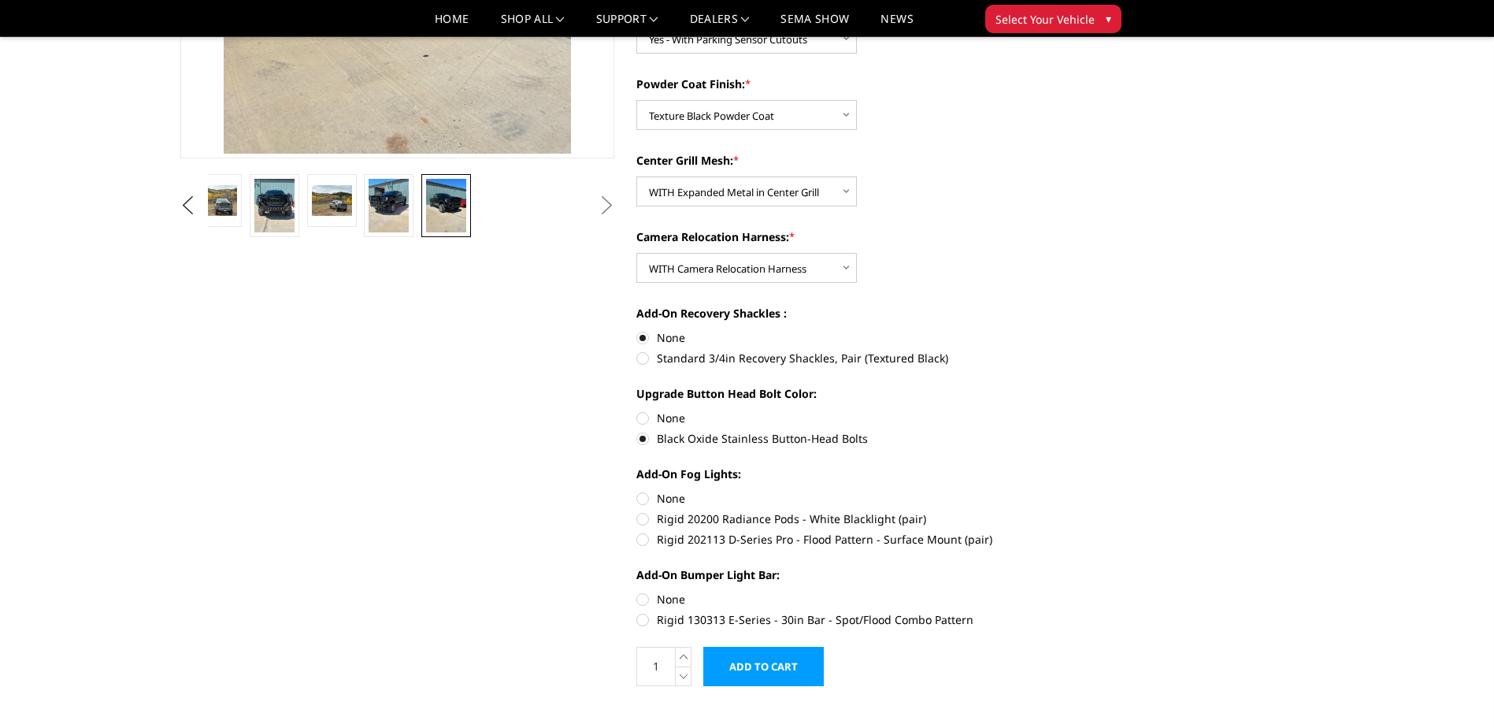
click at [647, 622] on label "Rigid 130313 E-Series - 30in Bar - Spot/Flood Combo Pattern" at bounding box center [853, 619] width 435 height 17
click at [1071, 591] on input "Rigid 130313 E-Series - 30in Bar - Spot/Flood Combo Pattern" at bounding box center [1071, 591] width 1 height 1
radio input "true"
click at [644, 543] on label "Rigid 202113 D-Series Pro - Flood Pattern - Surface Mount (pair)" at bounding box center [853, 539] width 435 height 17
click at [1071, 511] on input "Rigid 202113 D-Series Pro - Flood Pattern - Surface Mount (pair)" at bounding box center [1071, 510] width 1 height 1
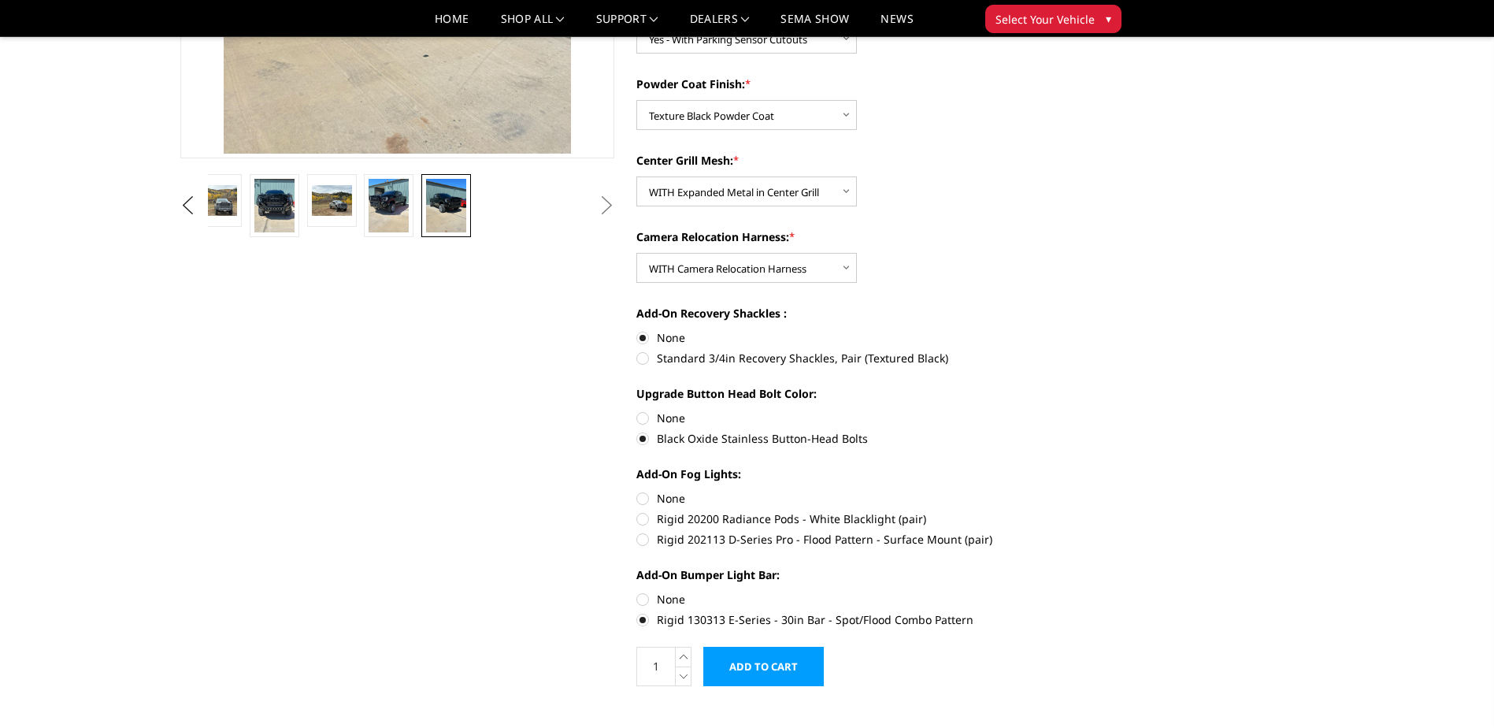
radio input "true"
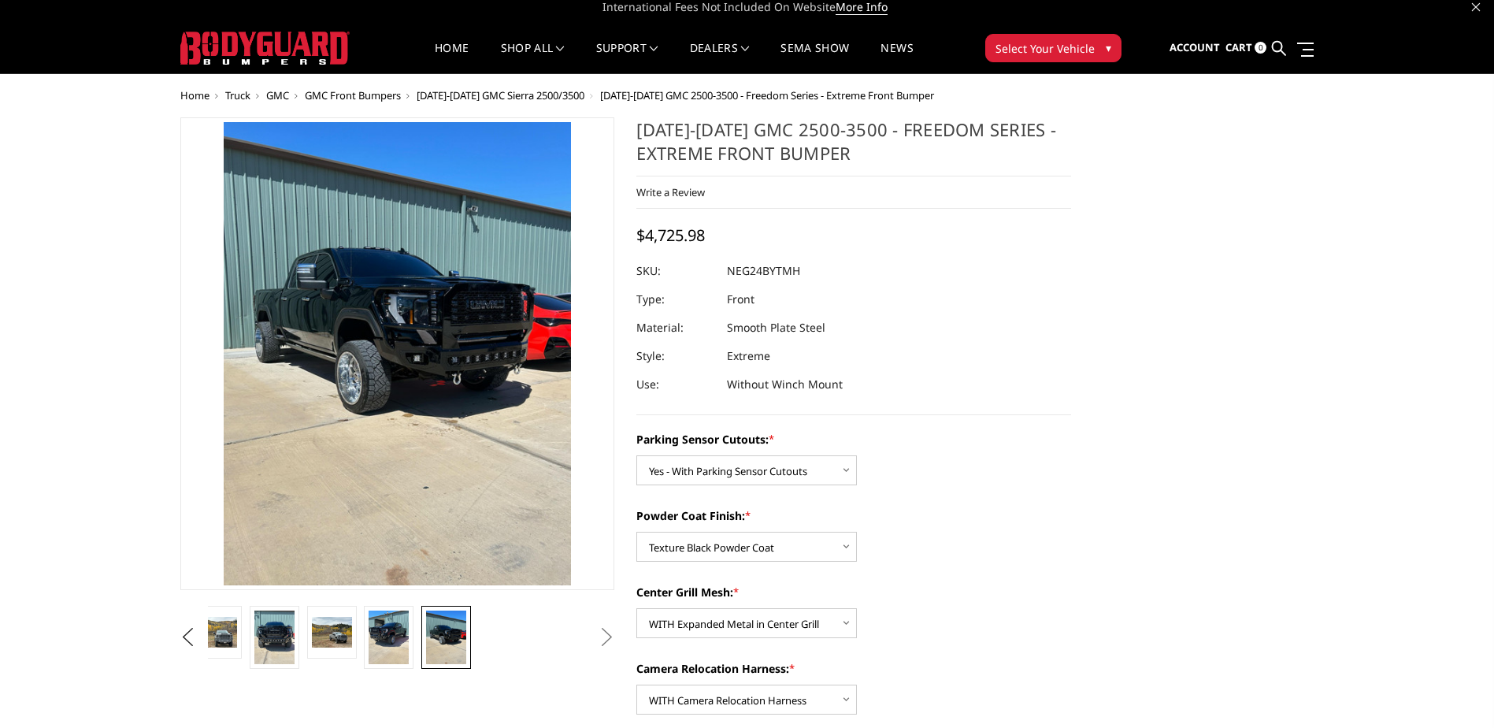
scroll to position [0, 0]
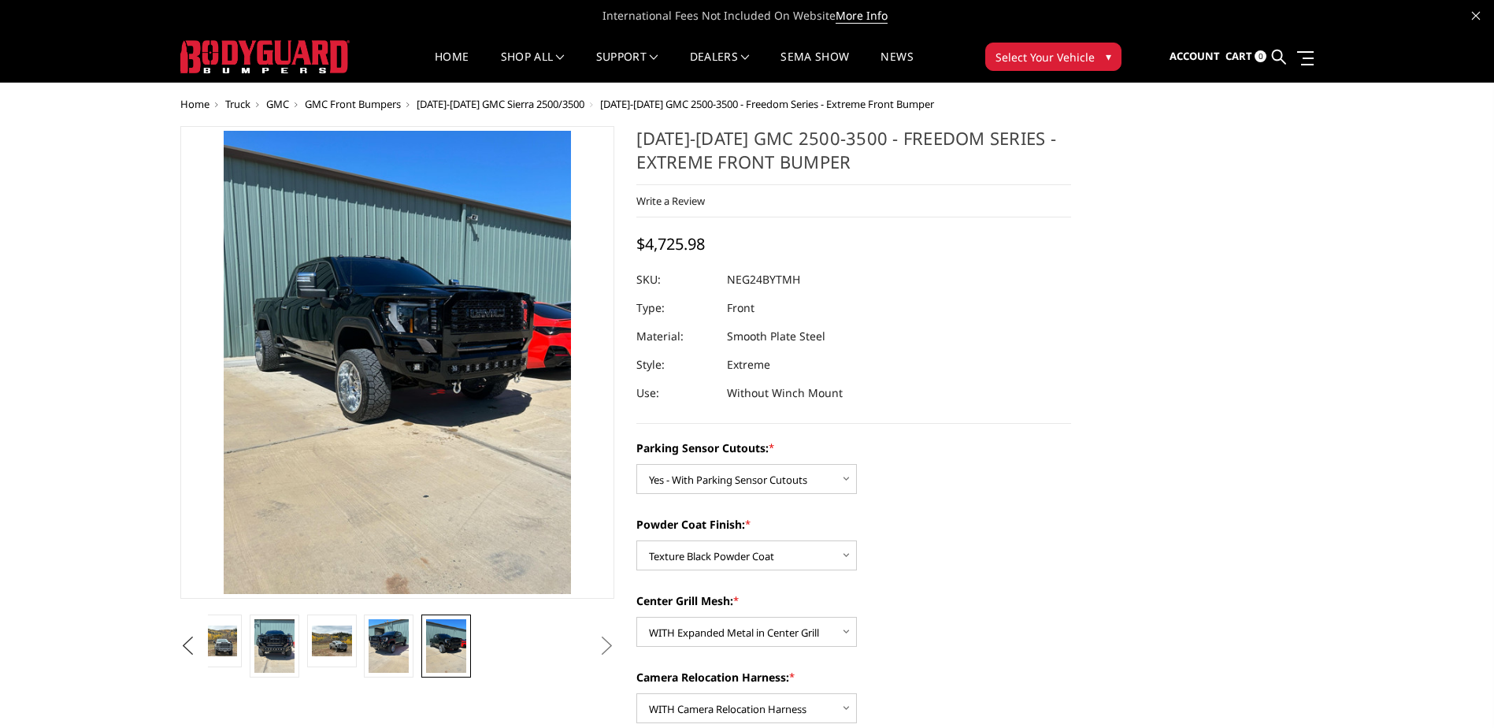
click at [182, 645] on button "Previous" at bounding box center [188, 646] width 24 height 24
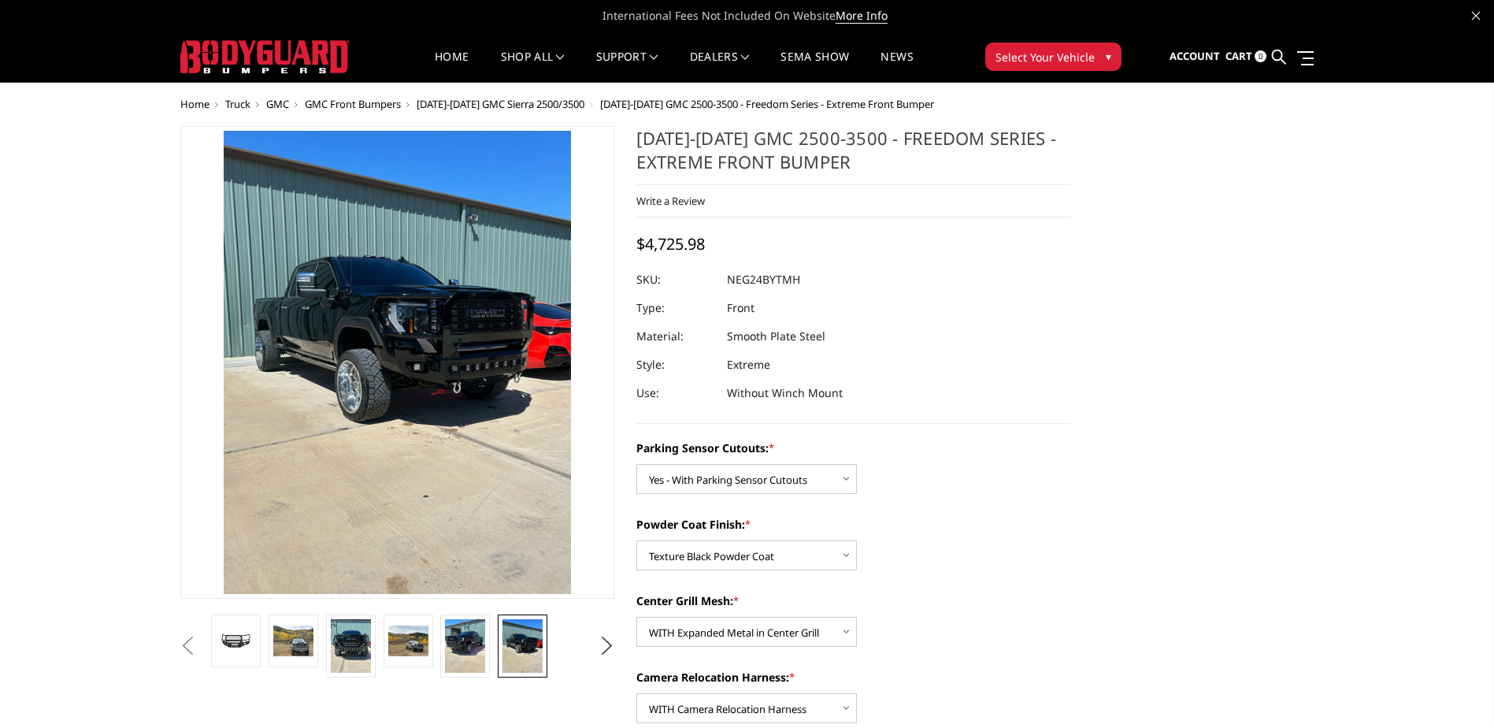
click at [182, 645] on button "Previous" at bounding box center [188, 646] width 24 height 24
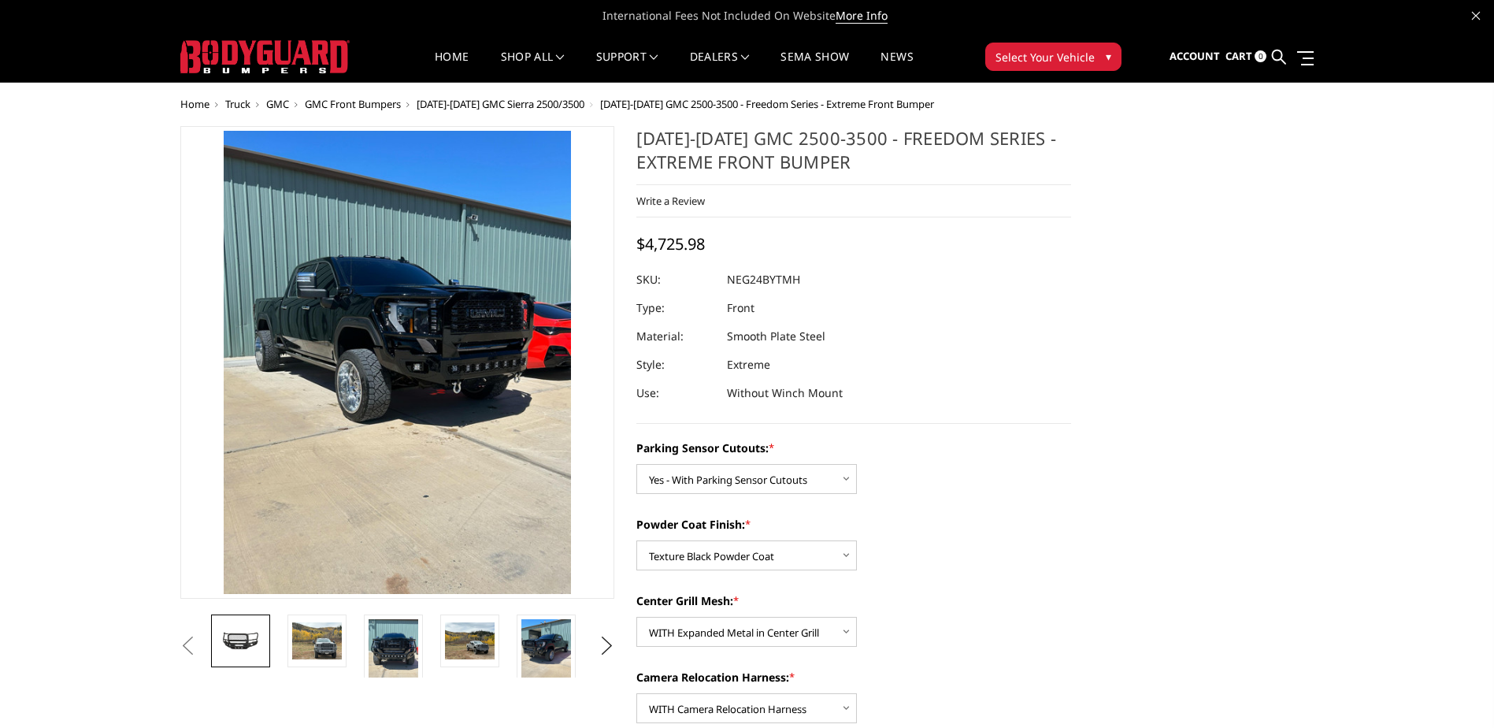
click at [257, 650] on img at bounding box center [241, 640] width 50 height 23
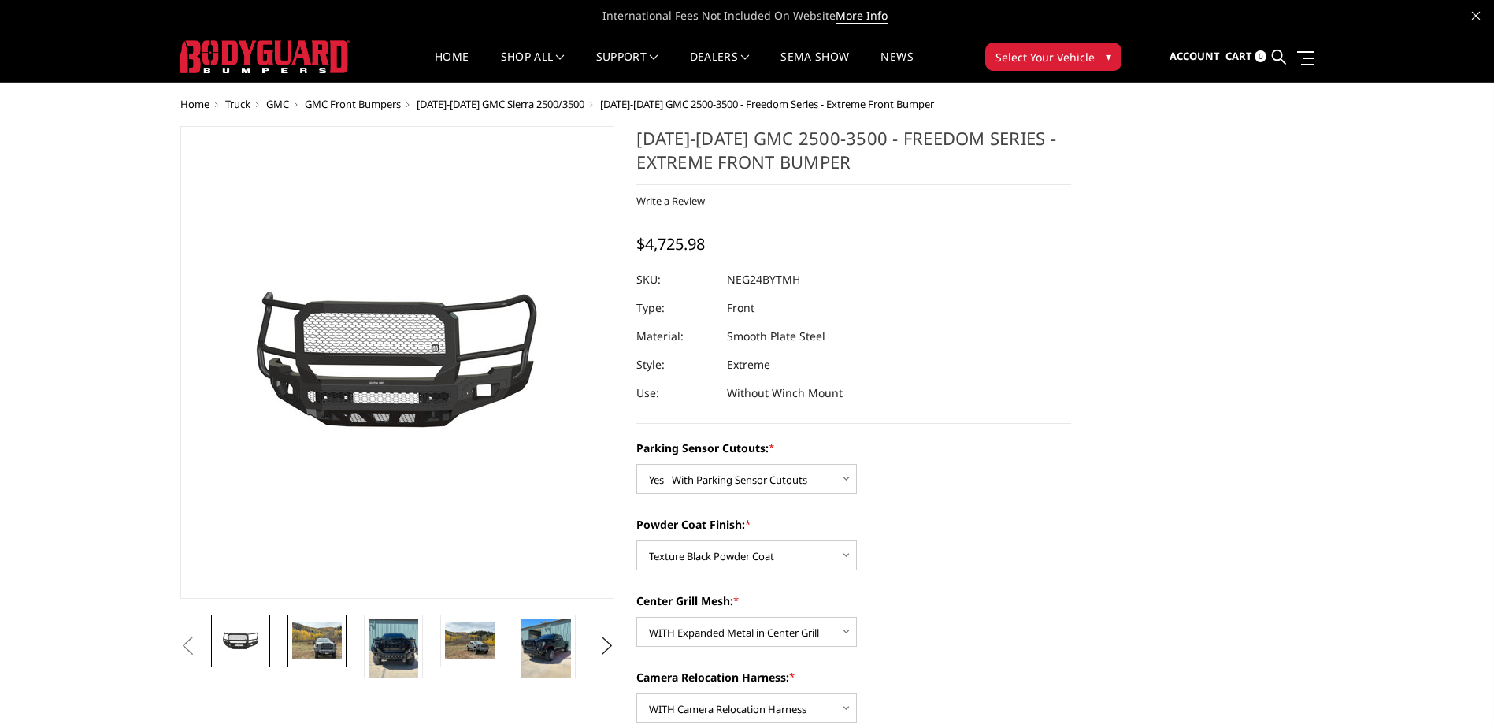
click at [312, 650] on img at bounding box center [317, 640] width 50 height 37
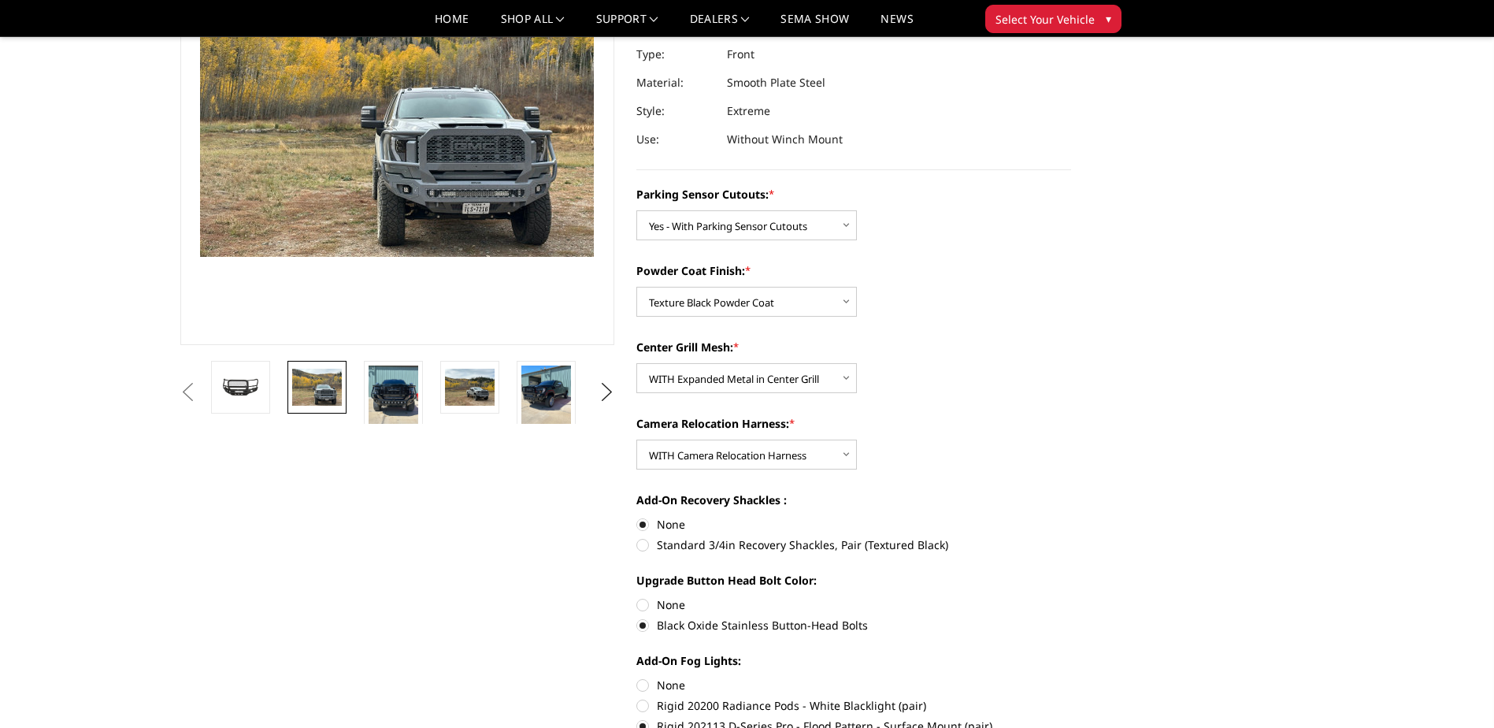
scroll to position [157, 0]
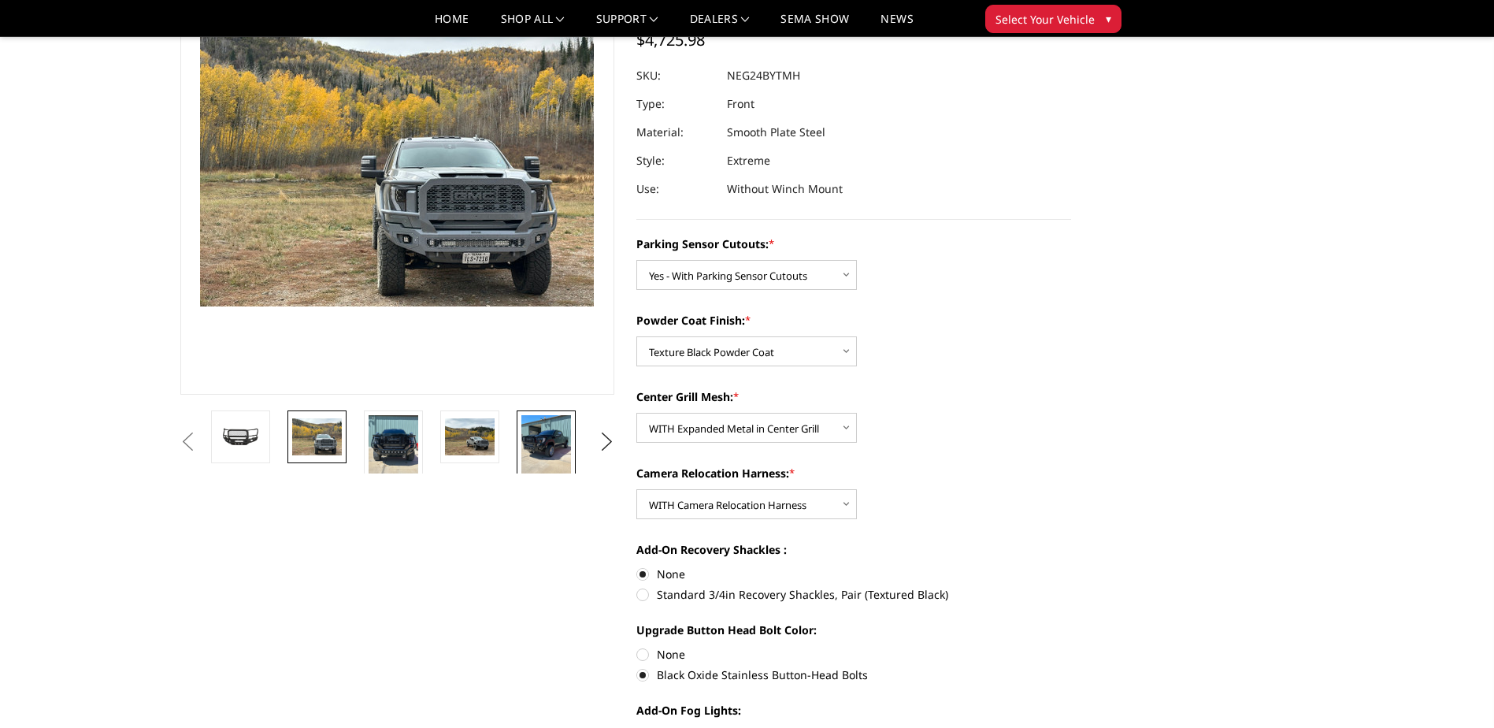
click at [558, 445] on img at bounding box center [546, 448] width 50 height 66
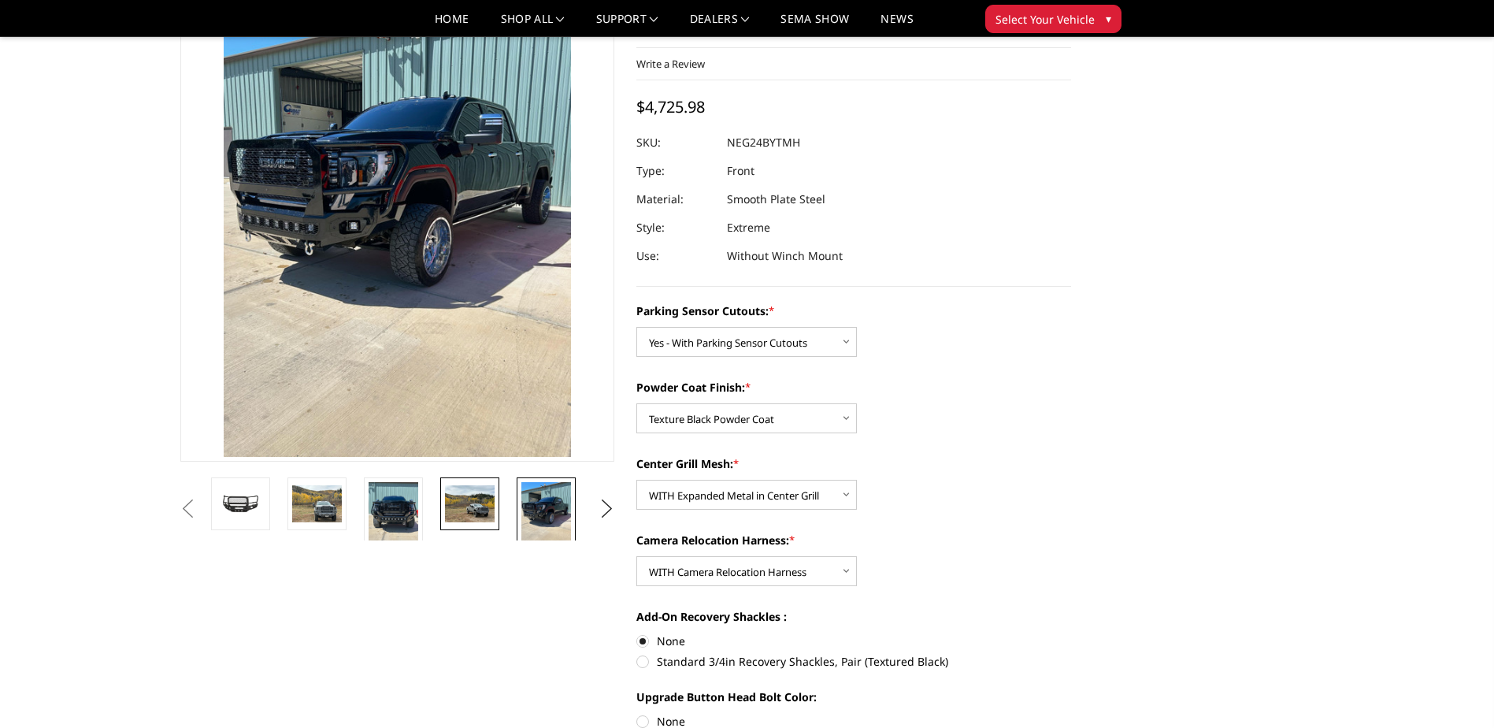
scroll to position [0, 0]
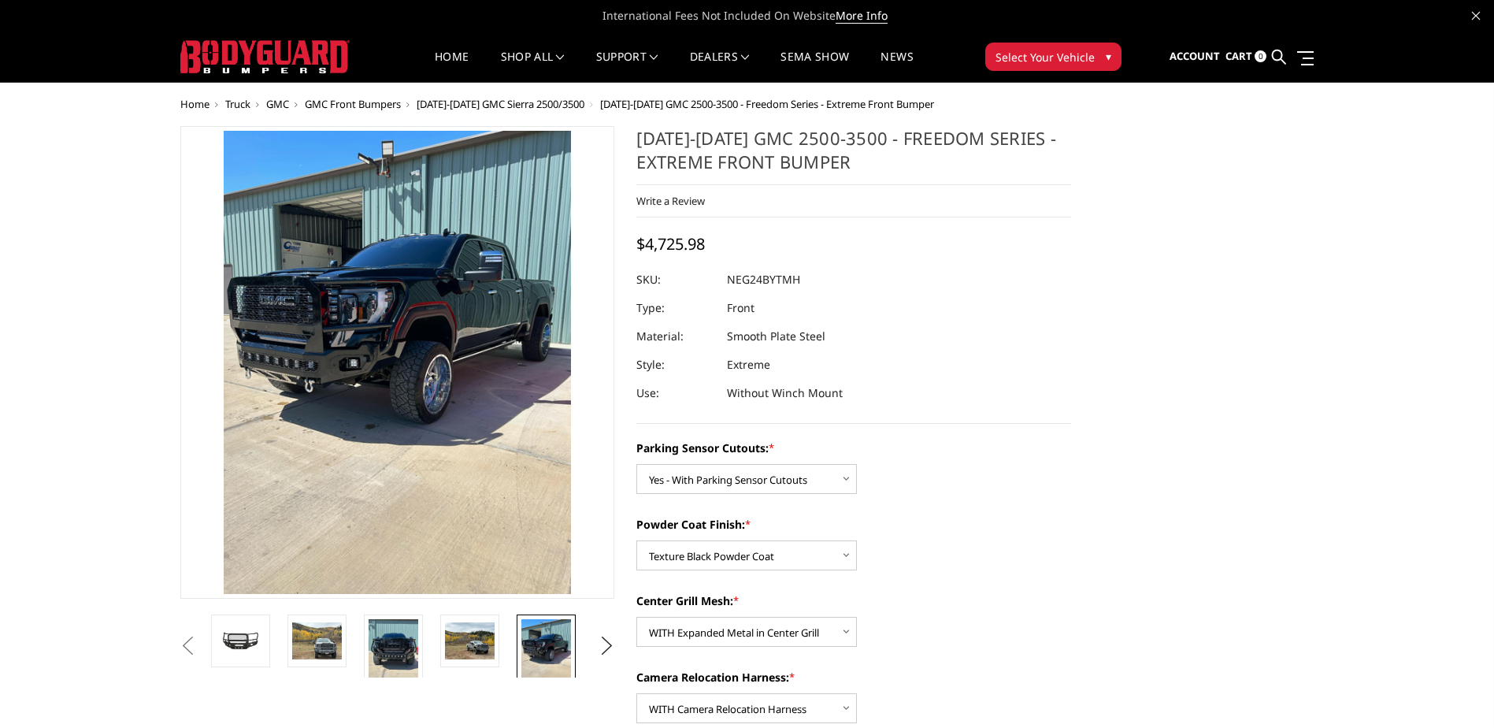
click at [198, 647] on button "Previous" at bounding box center [188, 646] width 24 height 24
click at [192, 650] on button "Previous" at bounding box center [188, 646] width 24 height 24
click at [200, 644] on button "Previous" at bounding box center [188, 646] width 24 height 24
click at [251, 647] on img at bounding box center [241, 640] width 50 height 23
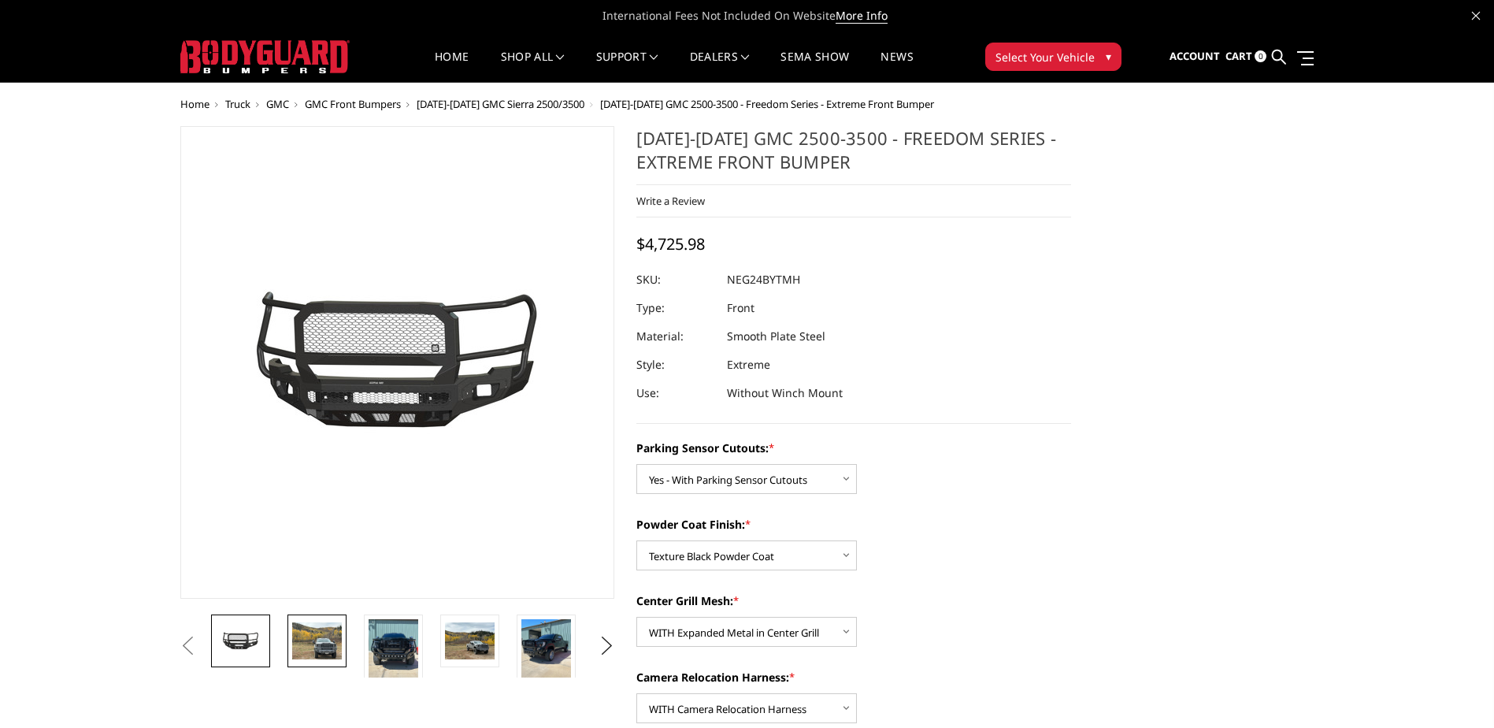
click at [290, 643] on link at bounding box center [316, 640] width 59 height 53
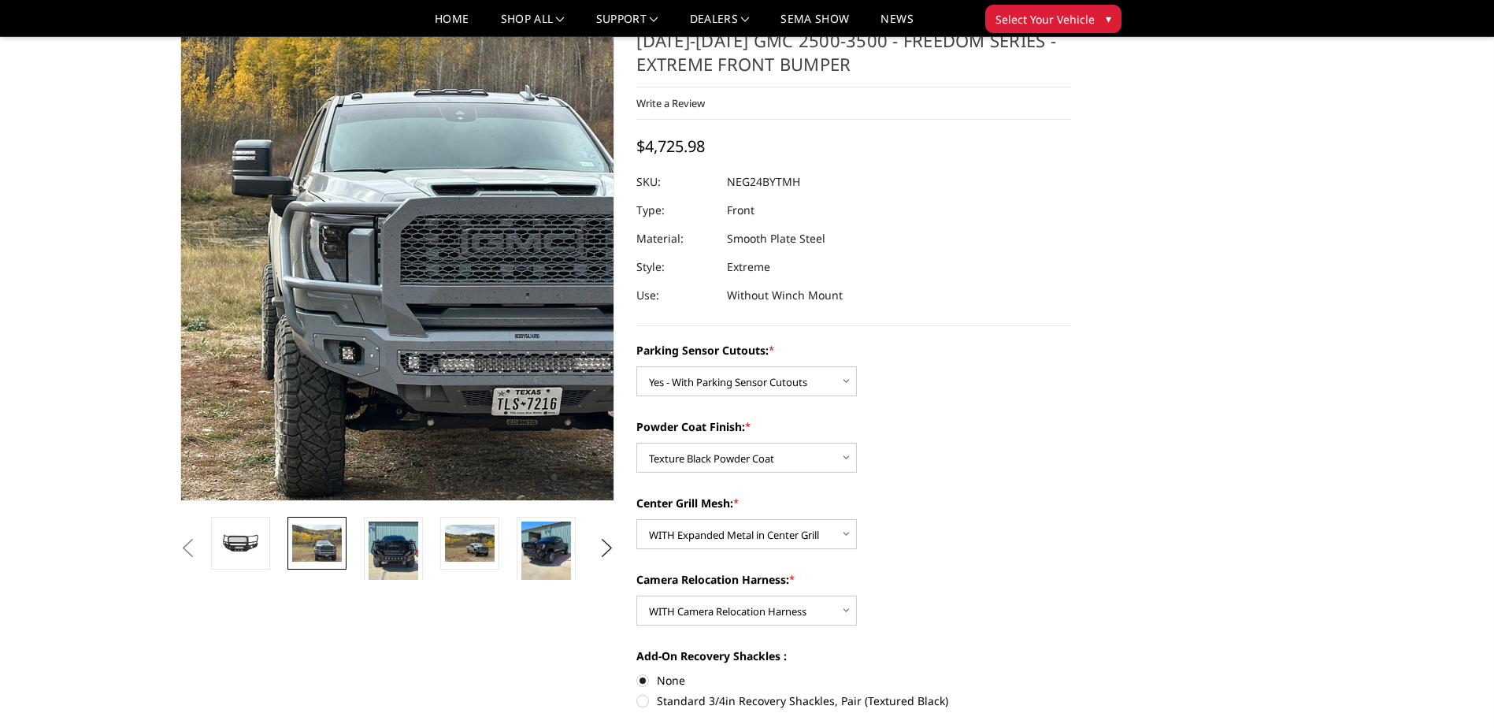
scroll to position [79, 0]
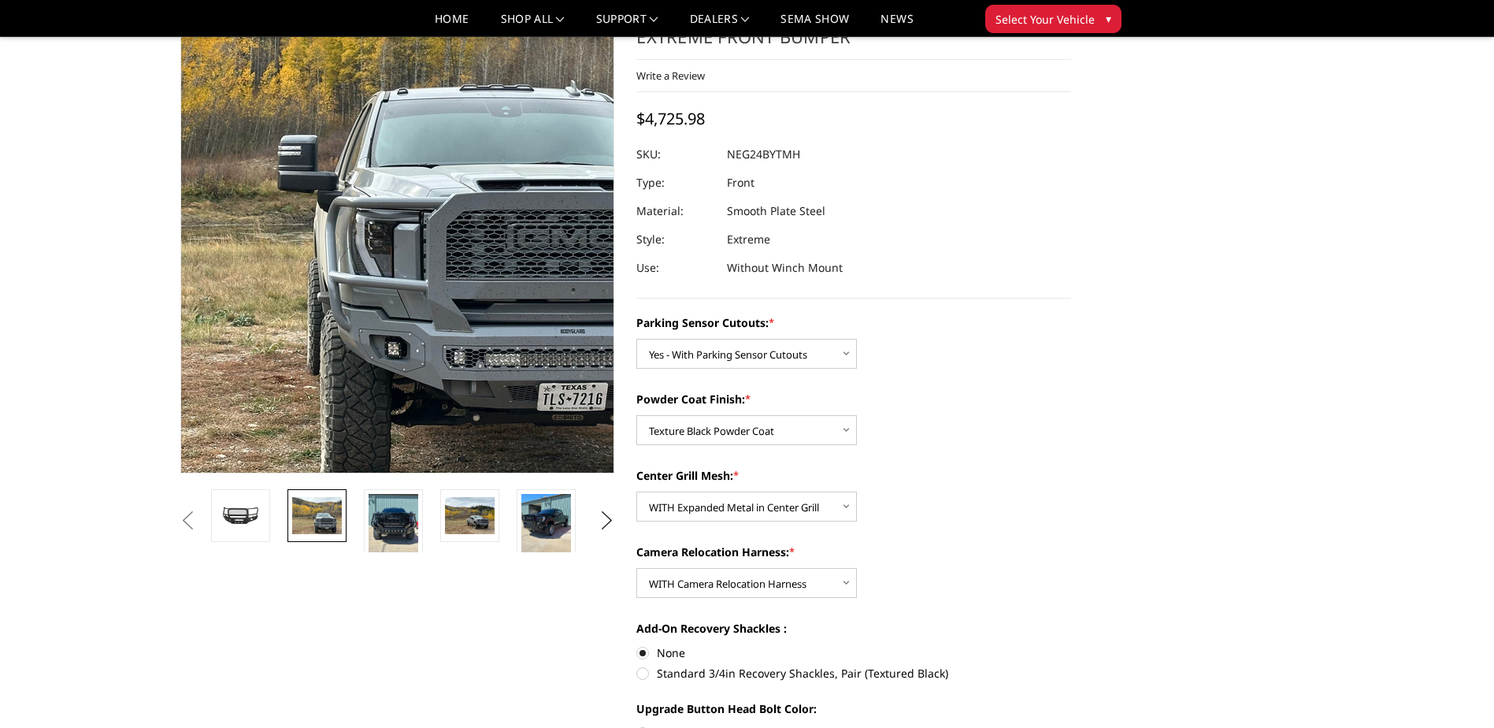
click at [418, 395] on img at bounding box center [370, 143] width 1008 height 756
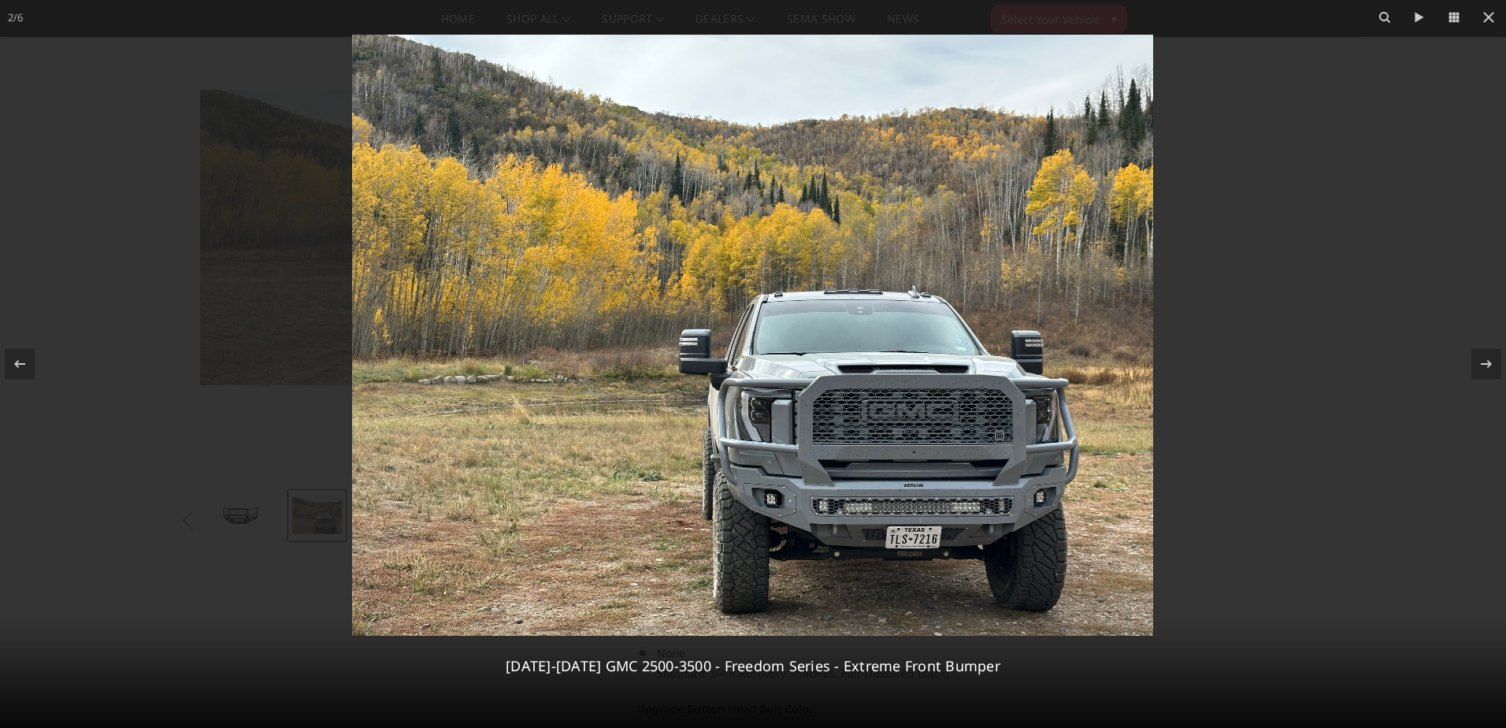
click at [887, 402] on img at bounding box center [752, 335] width 801 height 601
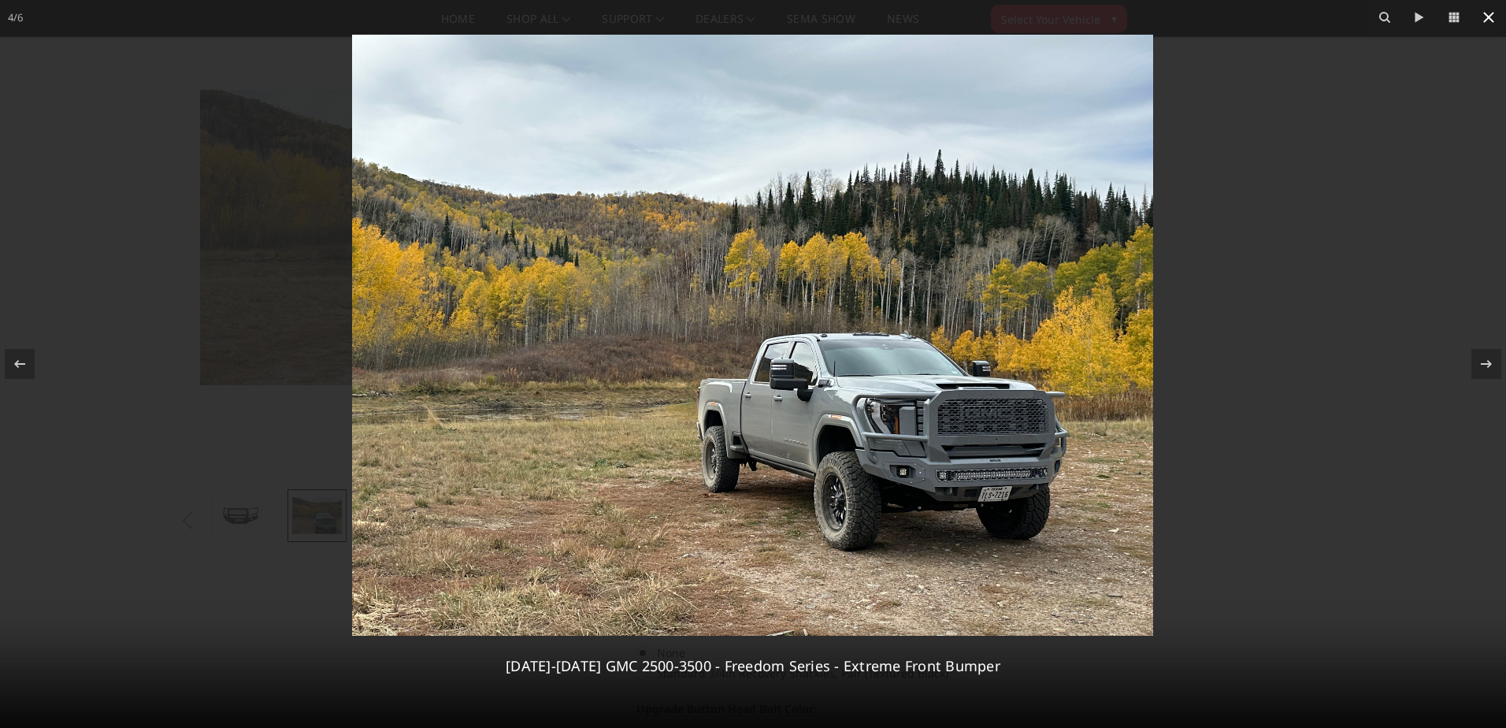
click at [1495, 24] on div "4 / [PHONE_NUMBER][DATE][DATE] GMC 2500-3500 - Freedom Series - Extreme Front B…" at bounding box center [753, 364] width 1506 height 728
click at [1485, 26] on icon at bounding box center [1488, 17] width 19 height 19
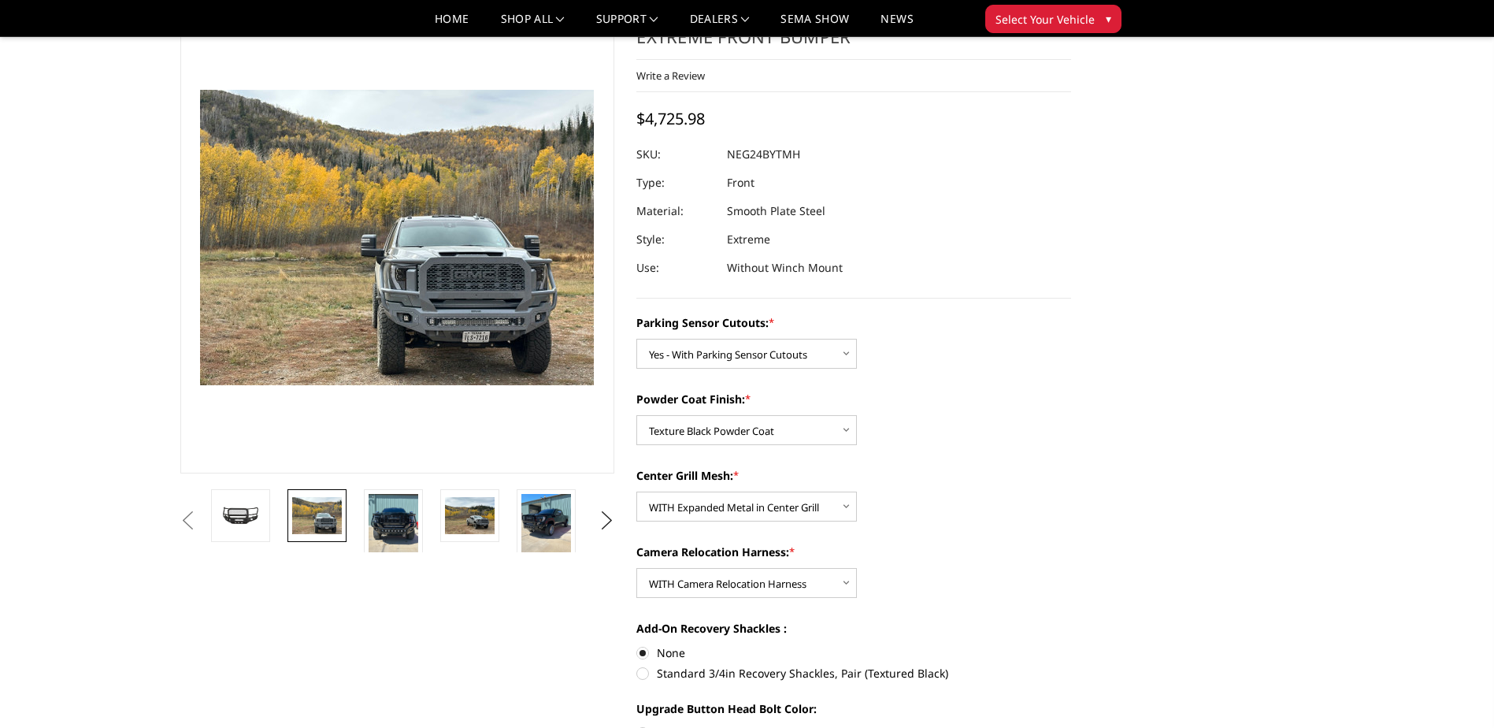
click at [187, 524] on button "Previous" at bounding box center [188, 521] width 24 height 24
click at [609, 518] on button "Next" at bounding box center [607, 521] width 24 height 24
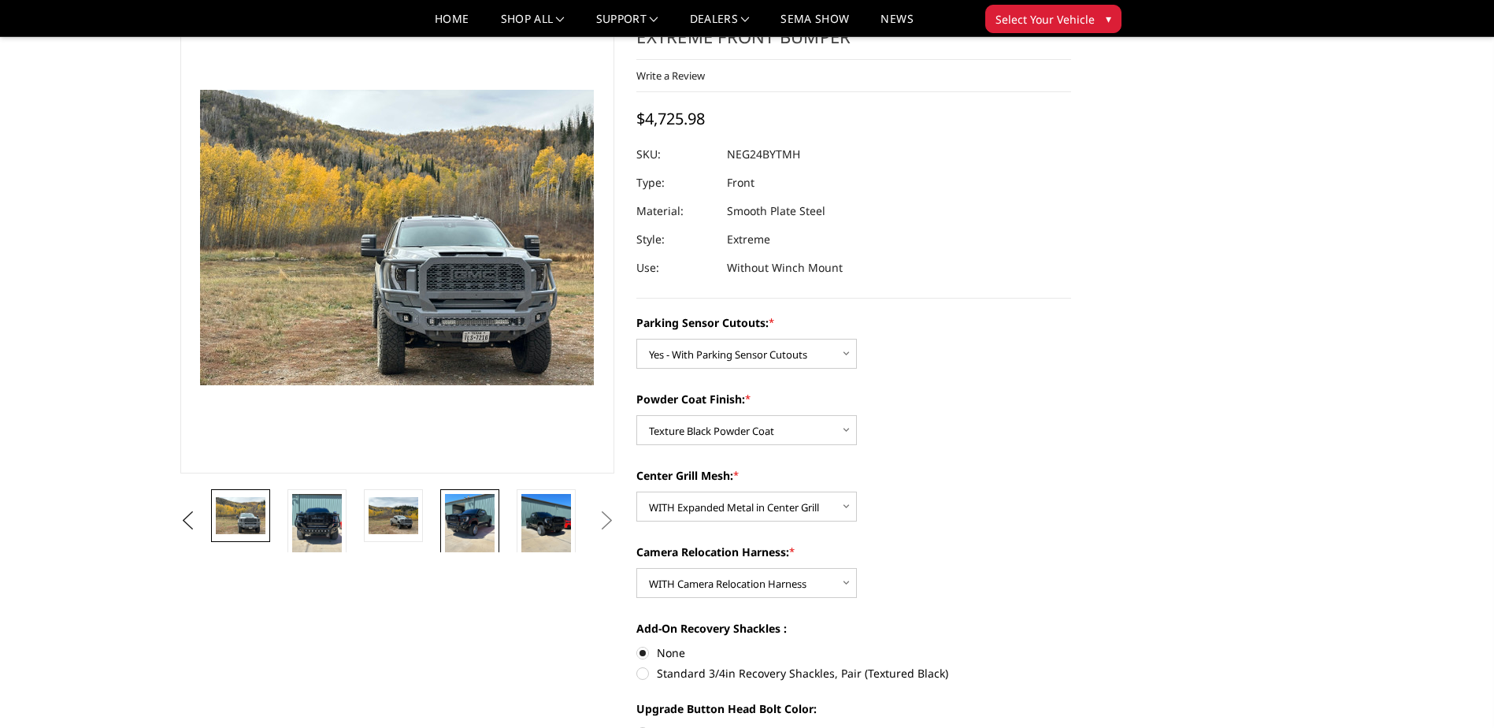
click at [454, 534] on img at bounding box center [470, 527] width 50 height 66
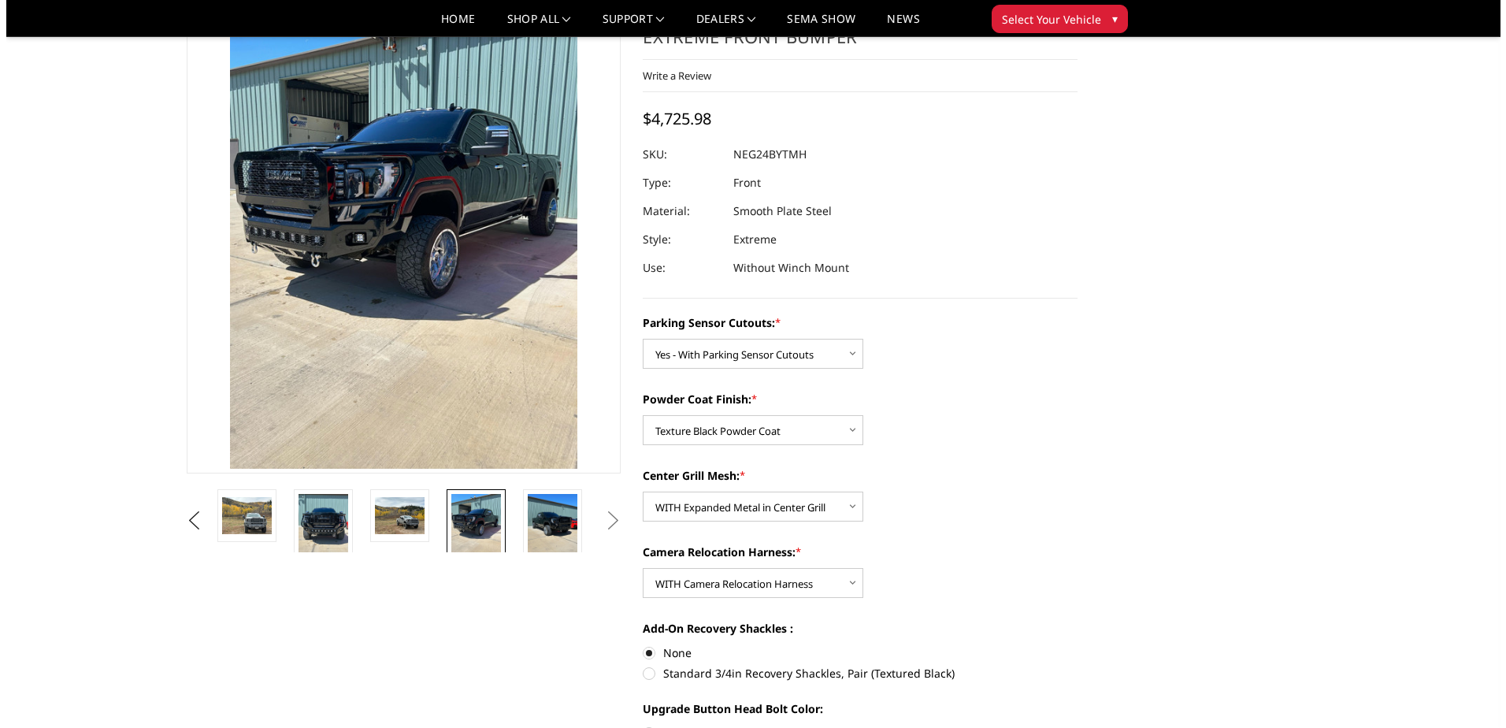
scroll to position [0, 0]
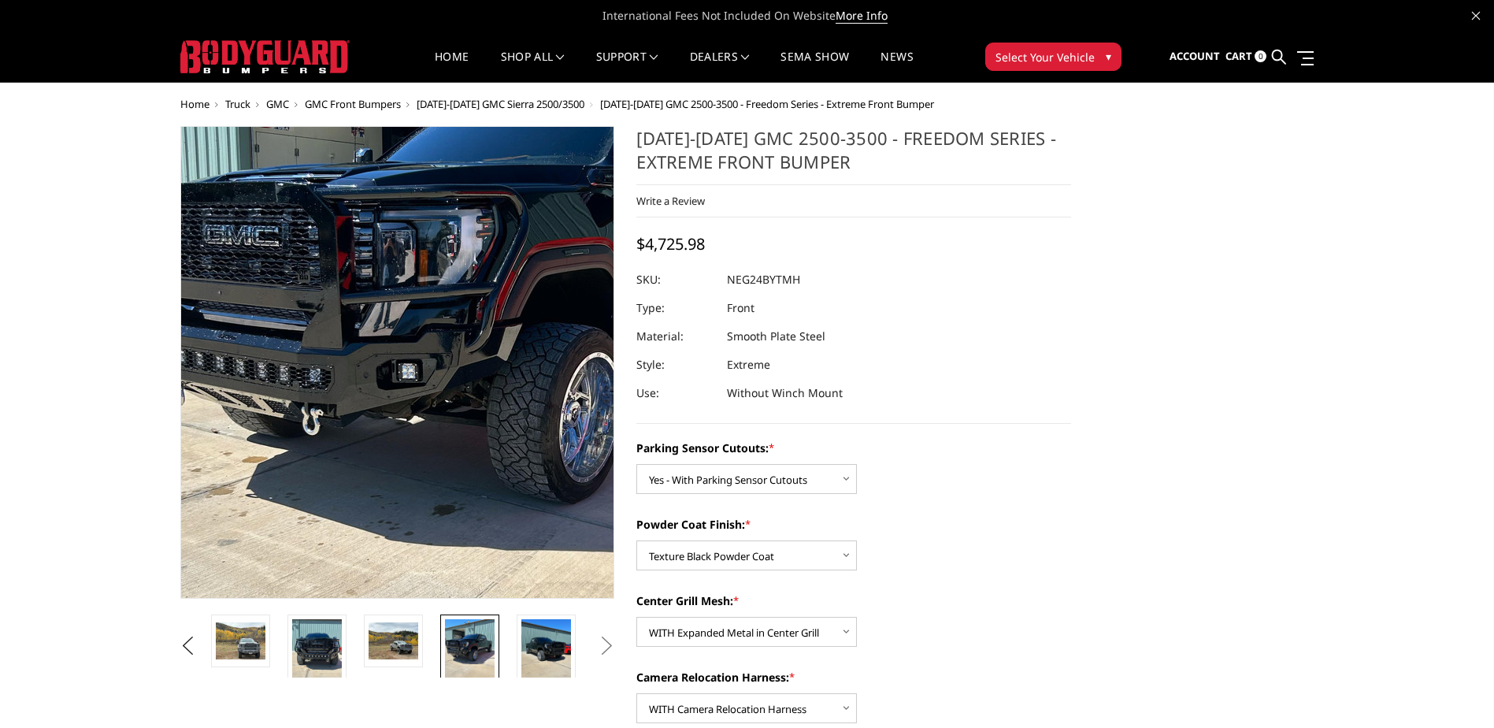
click at [255, 356] on img at bounding box center [503, 370] width 756 height 1008
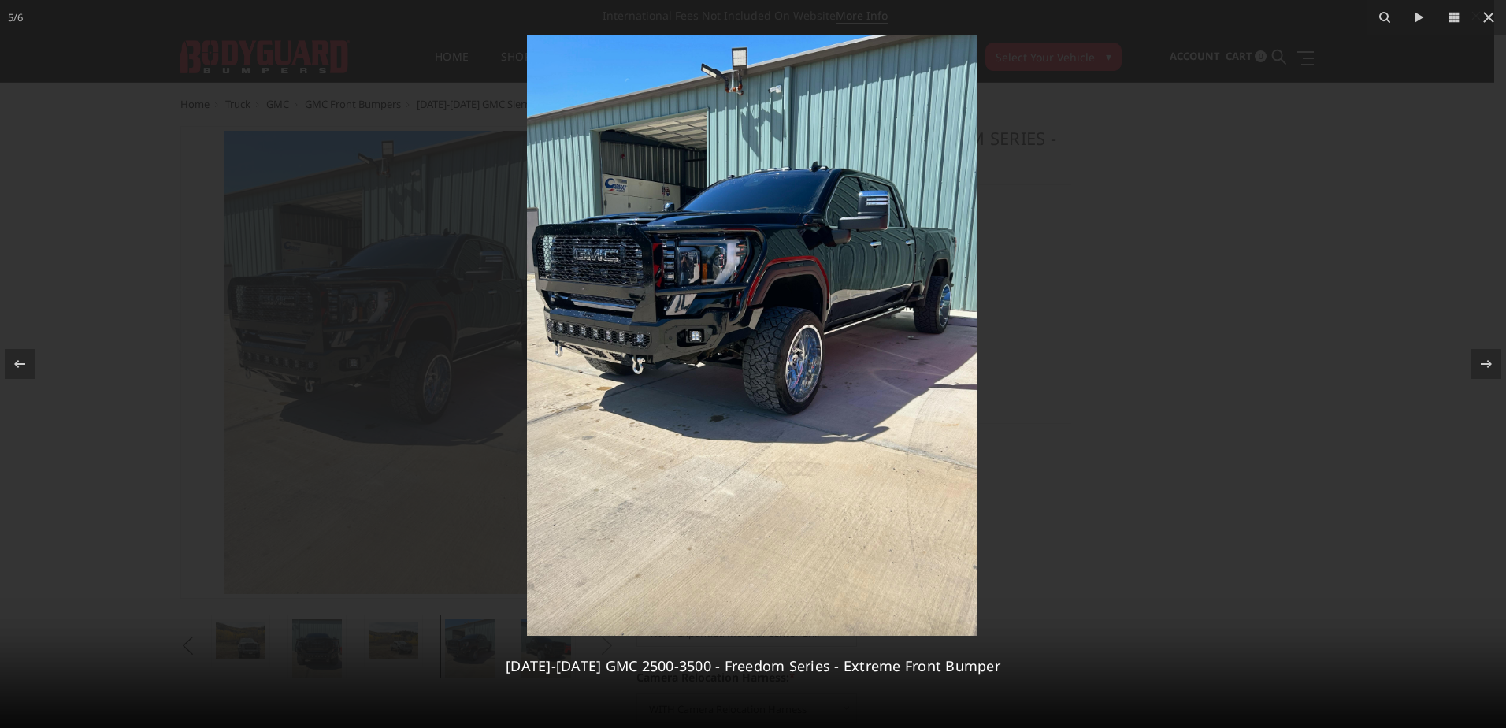
click at [789, 325] on img at bounding box center [752, 335] width 450 height 601
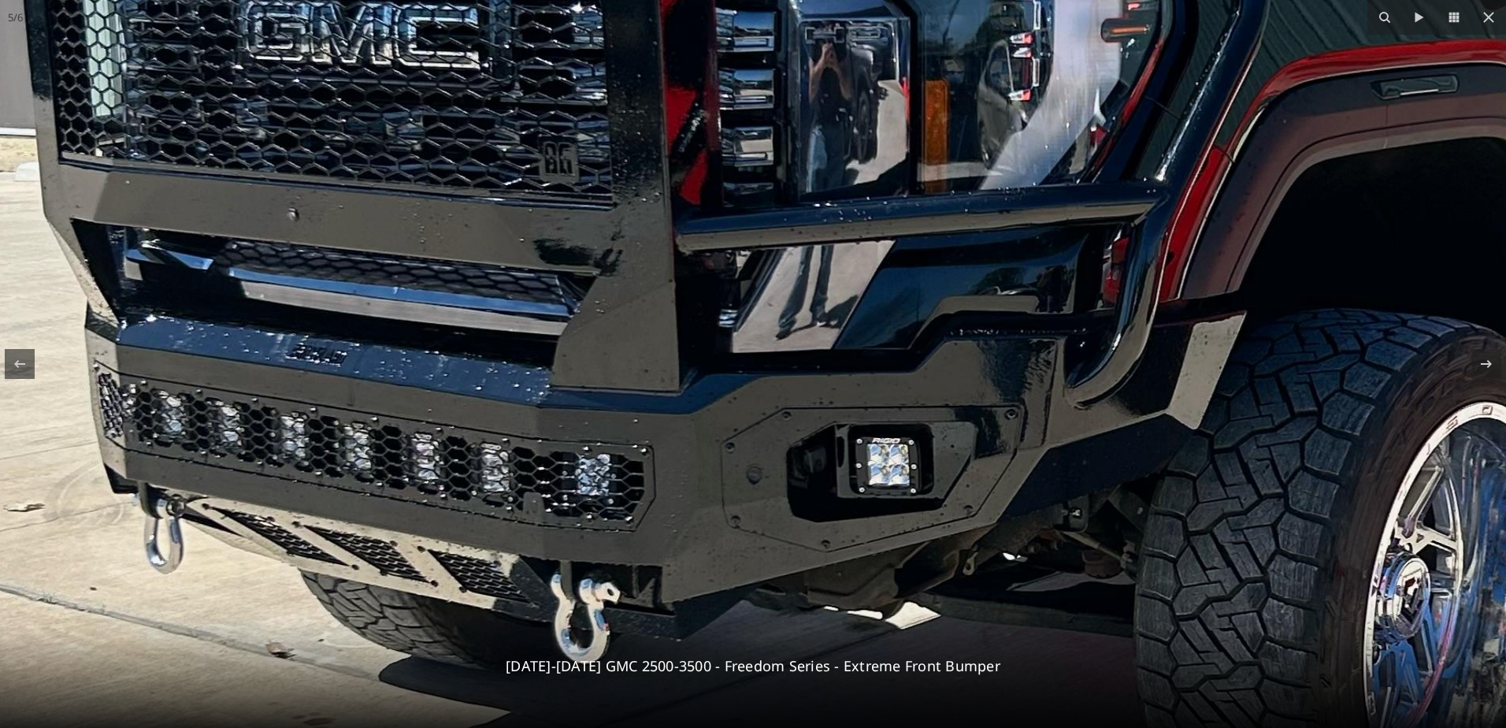
drag, startPoint x: 594, startPoint y: 322, endPoint x: 1013, endPoint y: 398, distance: 425.8
click at [1013, 398] on img at bounding box center [1185, 459] width 2381 height 3175
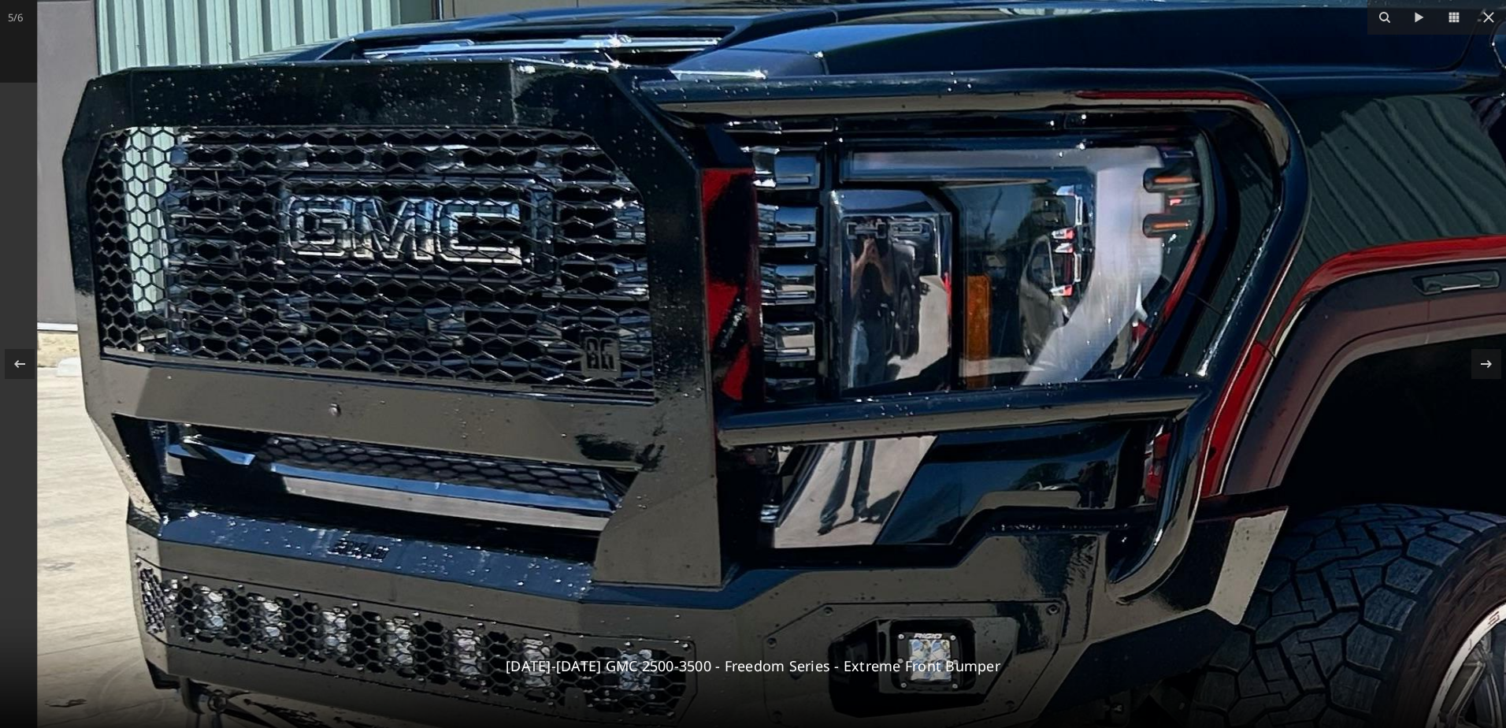
drag, startPoint x: 744, startPoint y: 230, endPoint x: 849, endPoint y: 424, distance: 220.2
click at [849, 424] on img at bounding box center [1227, 654] width 2381 height 3175
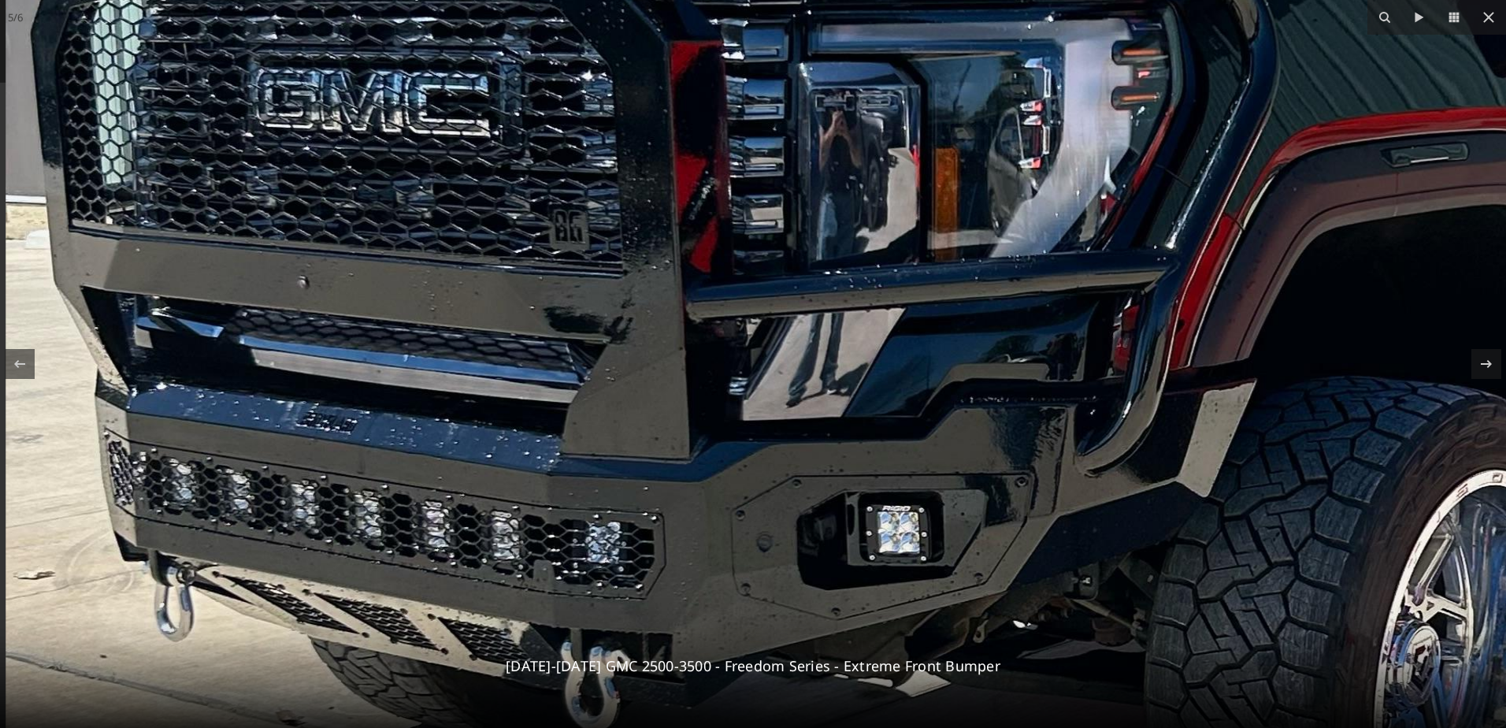
drag, startPoint x: 850, startPoint y: 424, endPoint x: 862, endPoint y: 294, distance: 130.4
click at [862, 294] on img at bounding box center [1196, 526] width 2381 height 3175
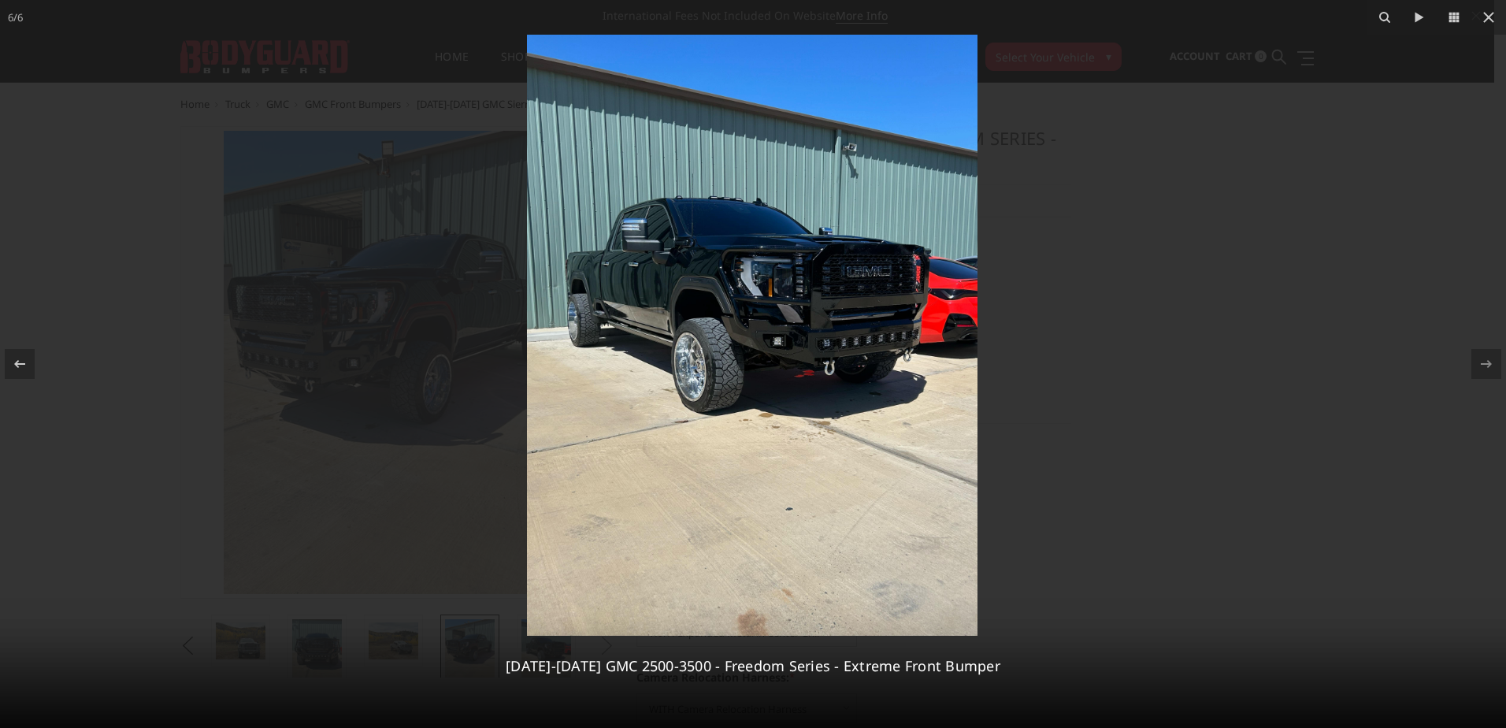
click at [862, 302] on img at bounding box center [752, 335] width 450 height 601
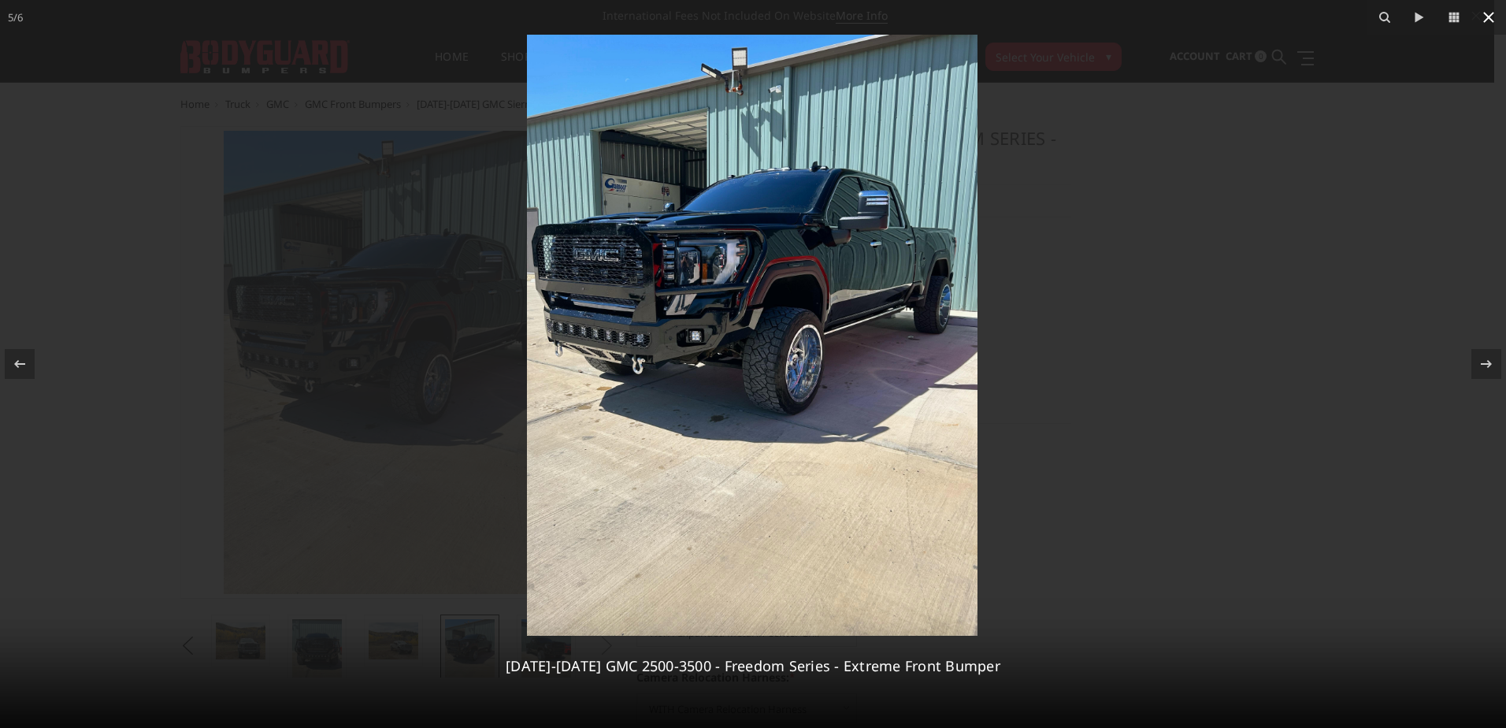
click at [1488, 10] on icon at bounding box center [1488, 17] width 19 height 19
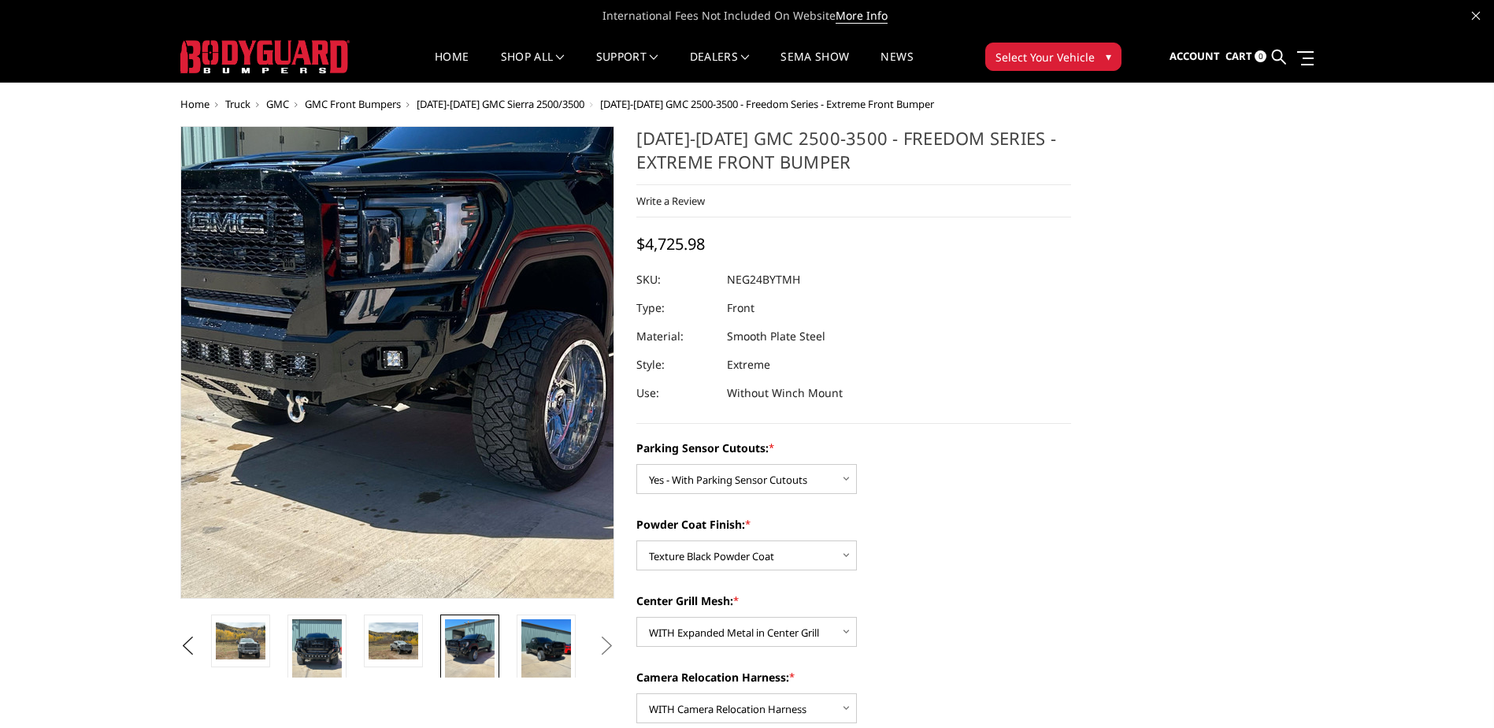
click at [276, 369] on img at bounding box center [488, 358] width 756 height 1008
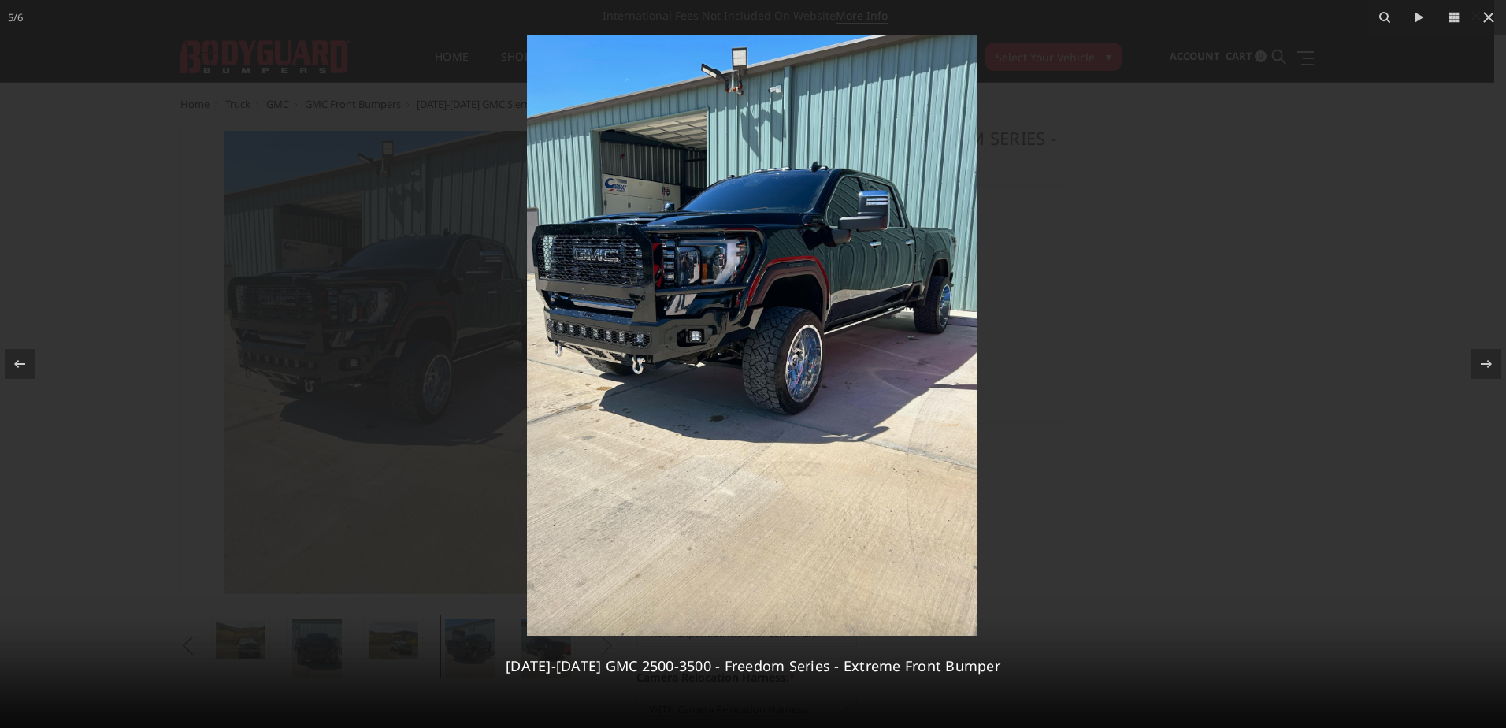
click at [647, 341] on img at bounding box center [752, 335] width 450 height 601
